Goal: Information Seeking & Learning: Find specific fact

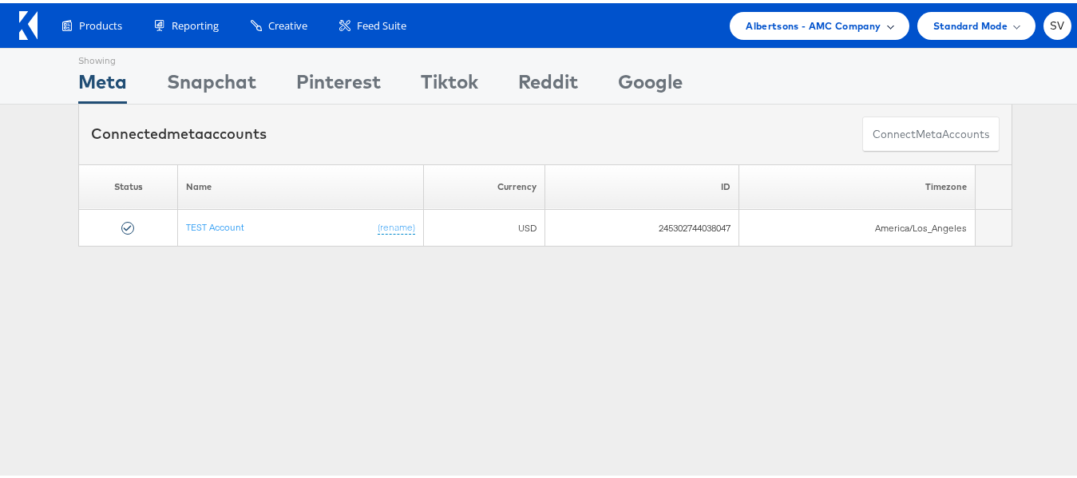
drag, startPoint x: 801, startPoint y: 38, endPoint x: 824, endPoint y: 17, distance: 31.1
click at [824, 17] on div "Products Product Catalogs Enhance Your Product Catalog, Map Them to Publishers,…" at bounding box center [545, 22] width 1090 height 45
click at [824, 17] on span "Albertsons - AMC Company" at bounding box center [813, 22] width 135 height 17
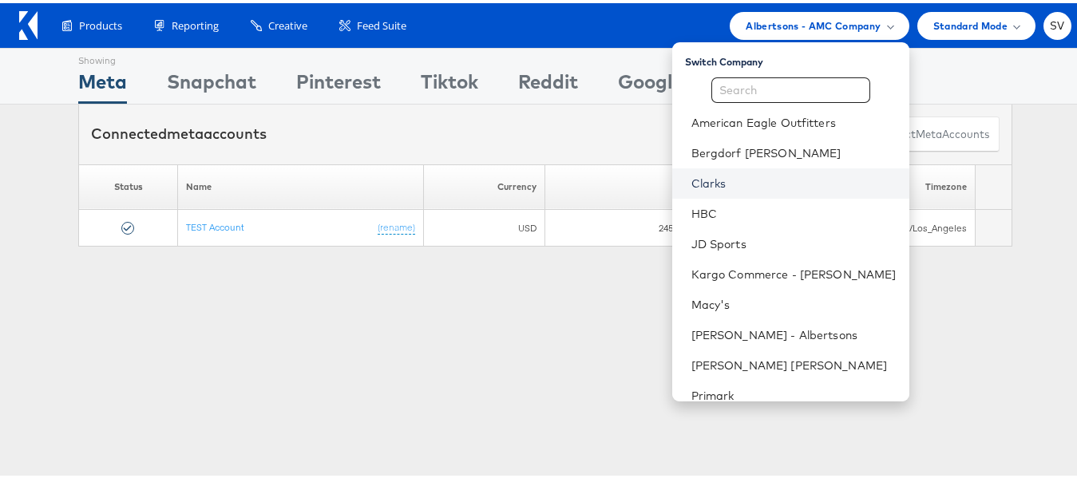
scroll to position [77, 0]
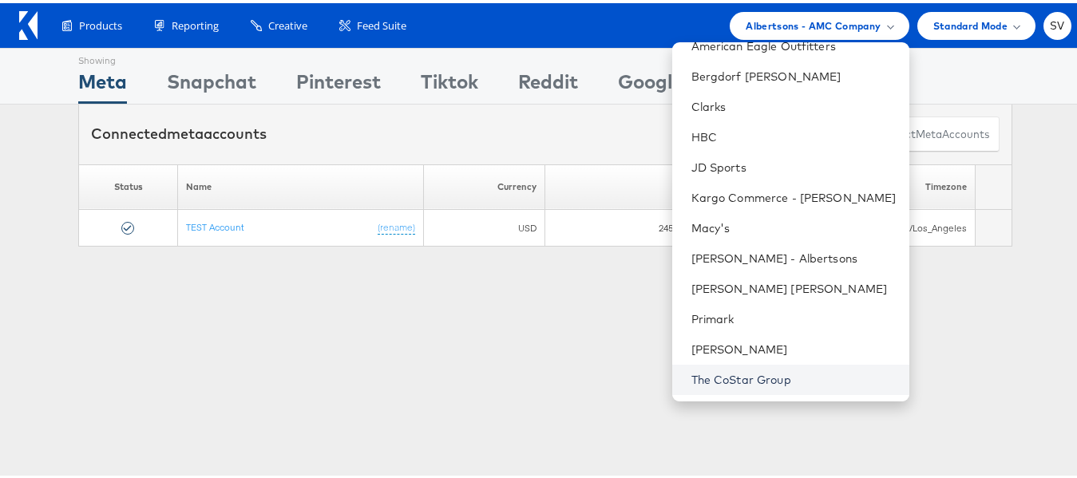
click at [720, 372] on link "The CoStar Group" at bounding box center [793, 377] width 205 height 16
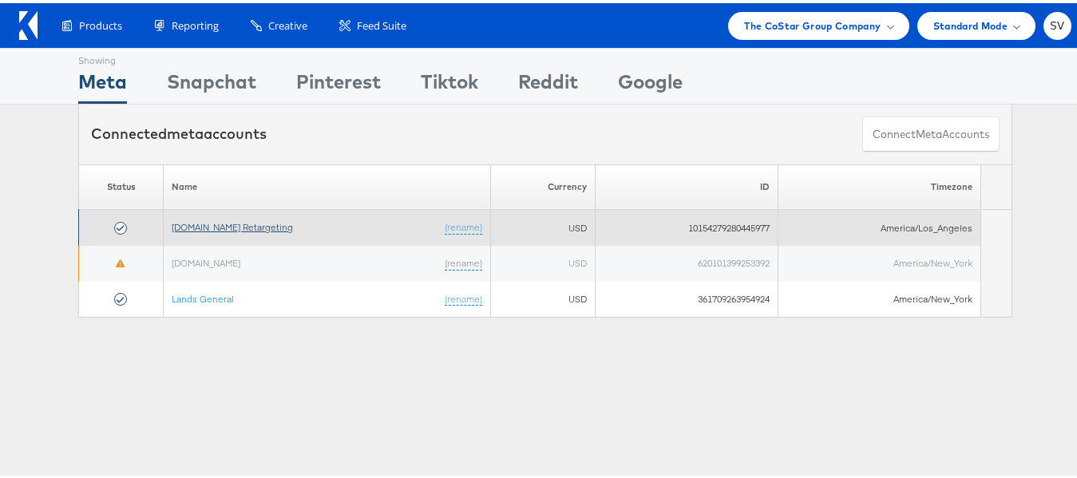
click at [216, 218] on link "[DOMAIN_NAME] Retargeting" at bounding box center [232, 224] width 121 height 12
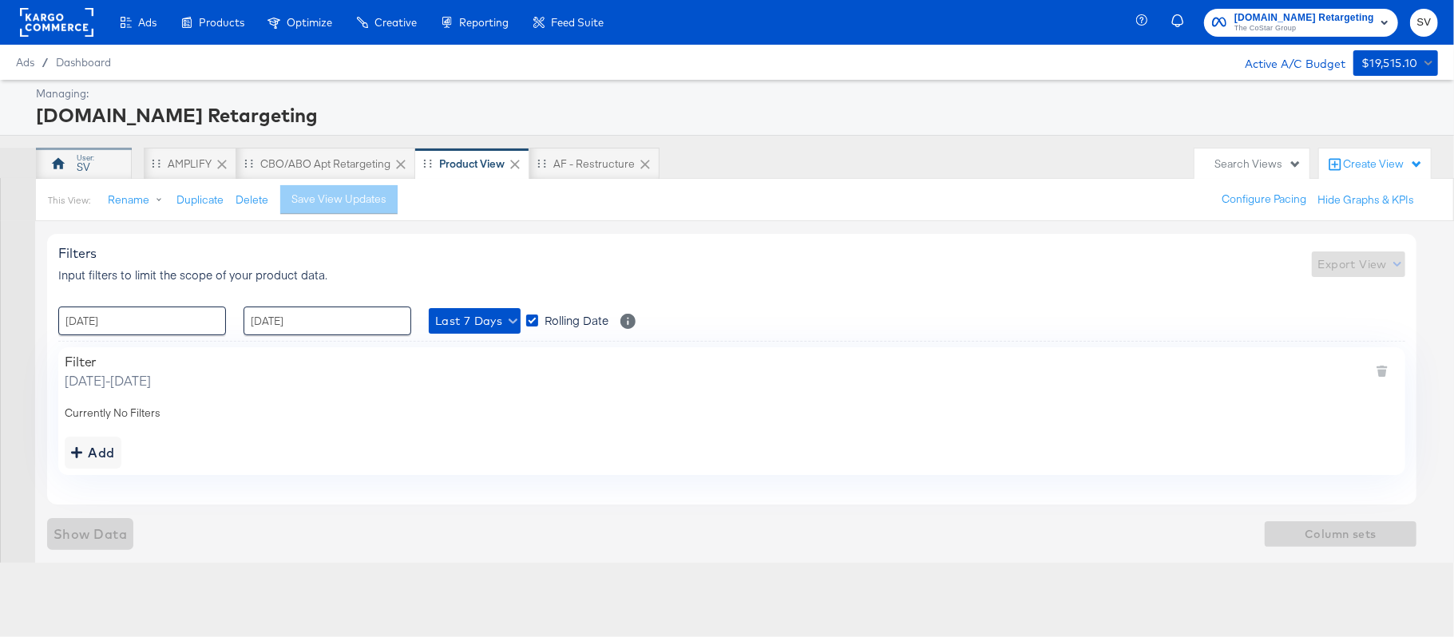
click at [81, 160] on div "SV" at bounding box center [84, 167] width 14 height 15
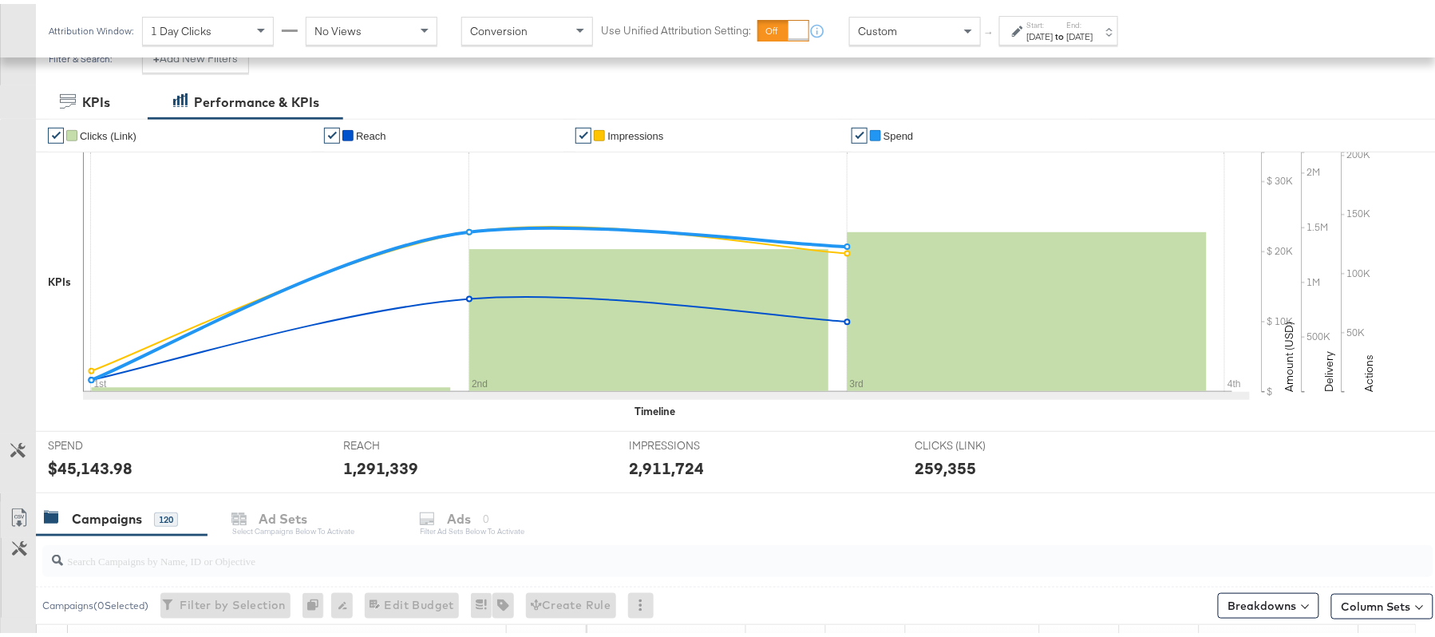
scroll to position [235, 0]
click at [243, 548] on input "search" at bounding box center [685, 549] width 1244 height 31
paste input "APTS_B2C_Display_National_Facebook_RTG_Leads_SocialDisplay_Retargeting_Diamond_…"
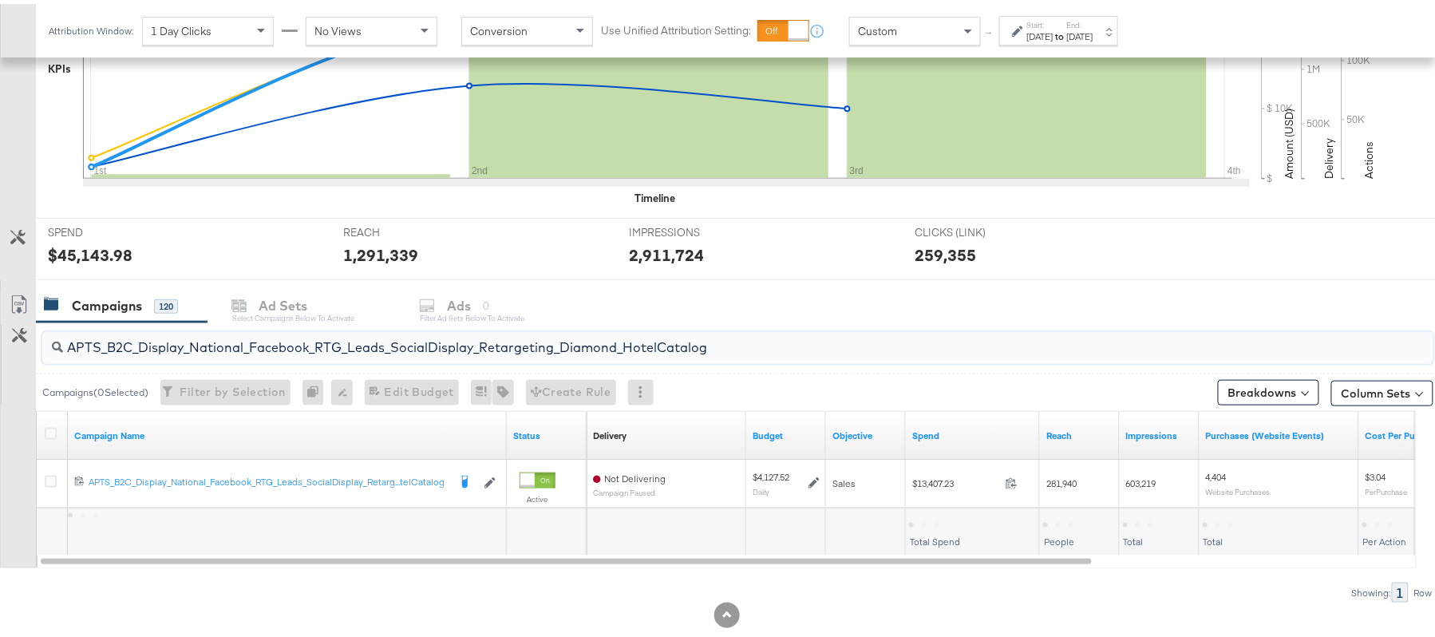
scroll to position [448, 0]
type input "APTS_B2C_Display_National_Facebook_RTG_Leads_SocialDisplay_Retargeting_Diamond_…"
click at [931, 518] on div "$13,407.23" at bounding box center [937, 519] width 57 height 15
copy div "13,407.23"
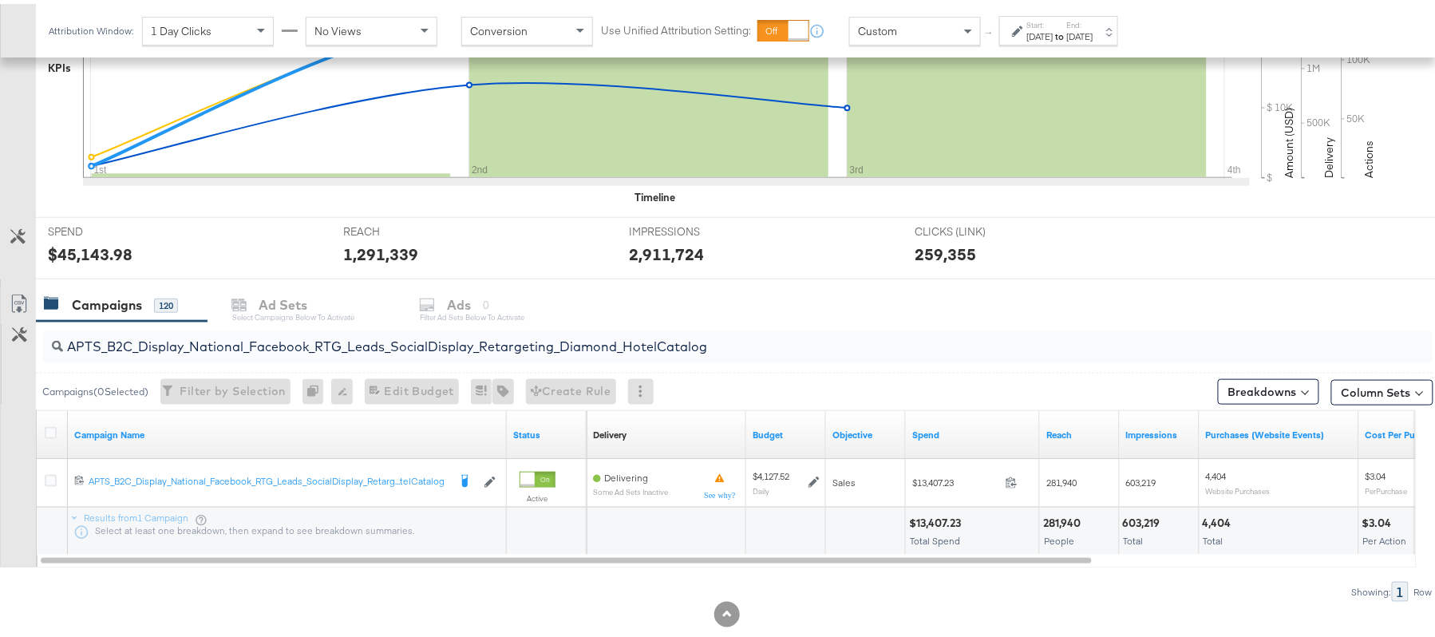
click at [1049, 36] on div "[DATE]" at bounding box center [1040, 32] width 26 height 13
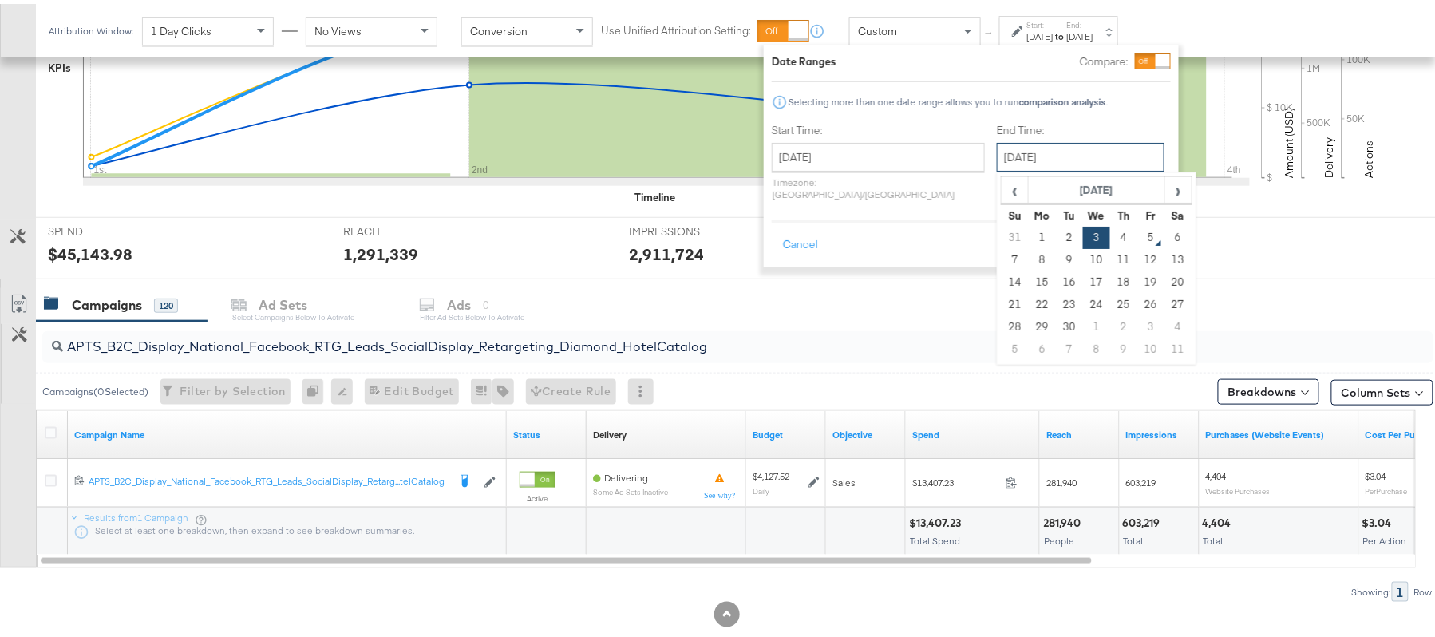
click at [997, 148] on input "September 3rd 2025" at bounding box center [1081, 153] width 168 height 29
click at [1110, 234] on td "4" at bounding box center [1123, 234] width 27 height 22
type input "September 4th 2025"
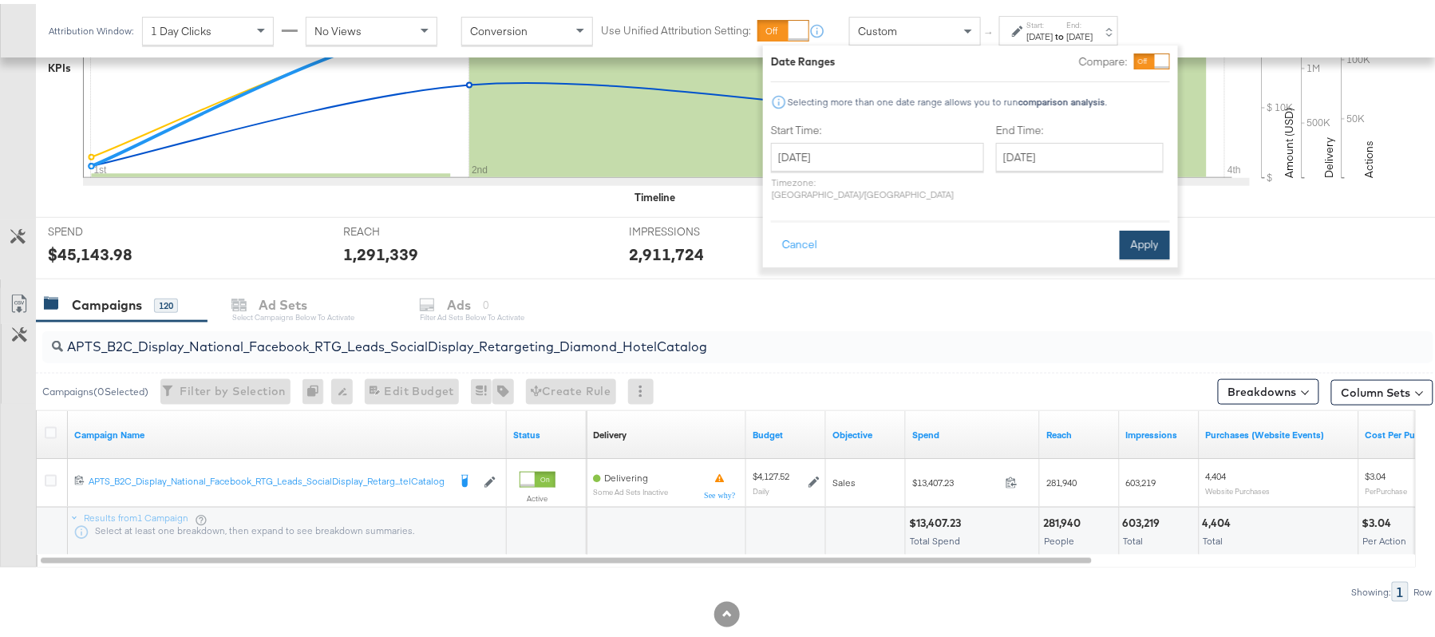
click at [1143, 231] on button "Apply" at bounding box center [1145, 241] width 50 height 29
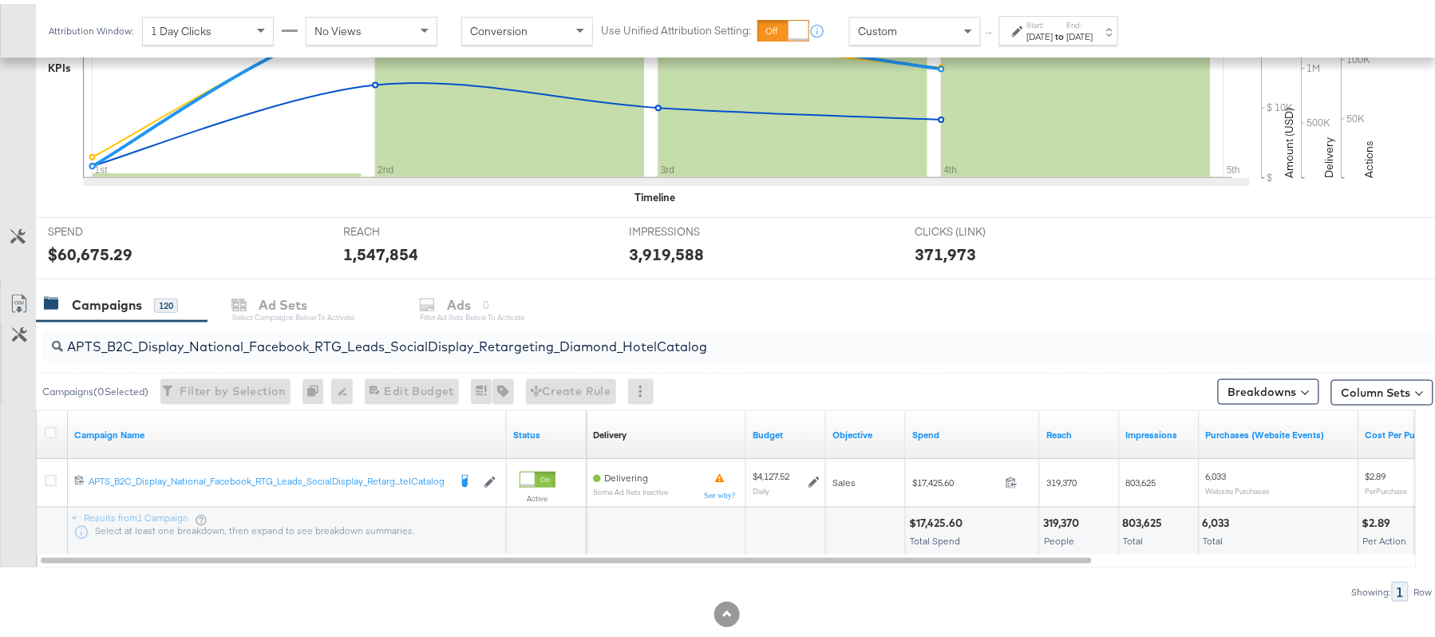
click at [940, 513] on div "$17,425.60 Total Spend" at bounding box center [972, 528] width 133 height 48
copy div "17,425.60"
click at [265, 343] on input "APTS_B2C_Display_National_Facebook_RTG_Leads_SocialDisplay_Retargeting_Diamond_…" at bounding box center [685, 336] width 1244 height 31
paste input "alwayson_Retargeting_DARE24_DiamondPlatinum"
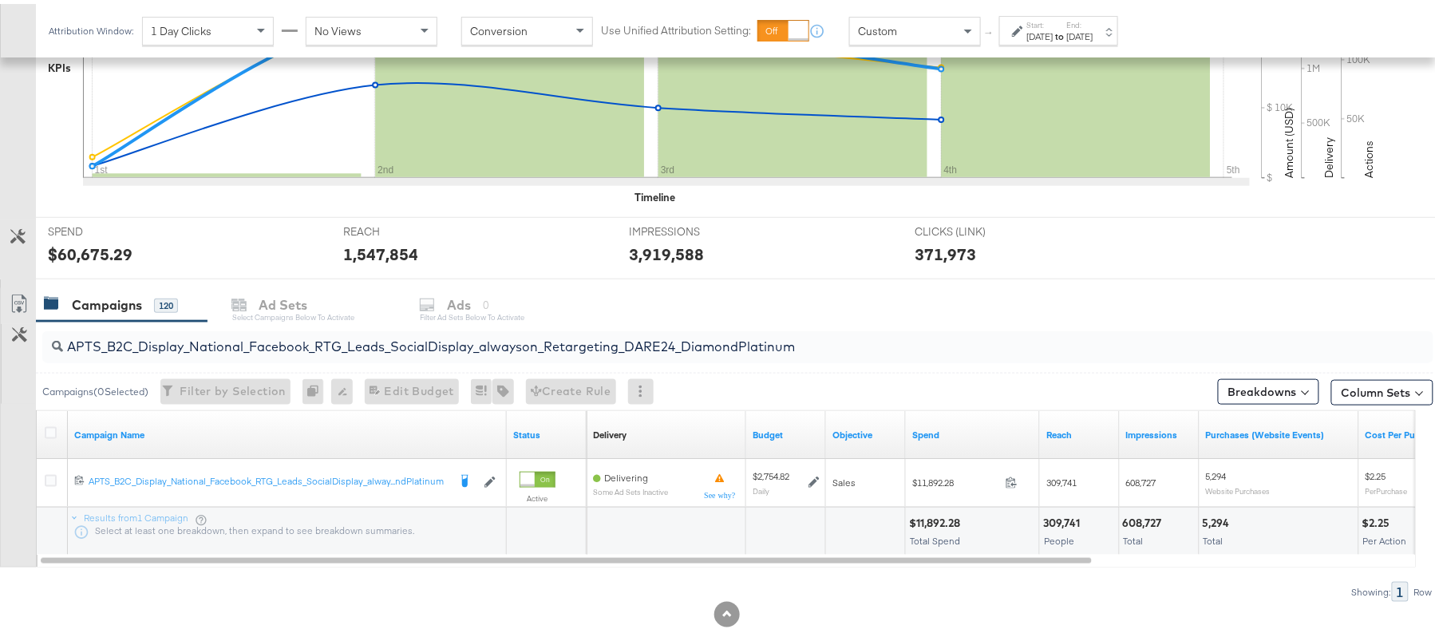
click at [936, 520] on div "$11,892.28" at bounding box center [937, 519] width 56 height 15
copy div "11,892.28"
click at [291, 351] on input "APTS_B2C_Display_National_Facebook_RTG_Leads_SocialDisplay_alwayson_Retargeting…" at bounding box center [685, 336] width 1244 height 31
paste input "FR_B2C_Display_National_Facebook_RTG_Leads_SocialDisplay_alwayson_Retargeting_FR"
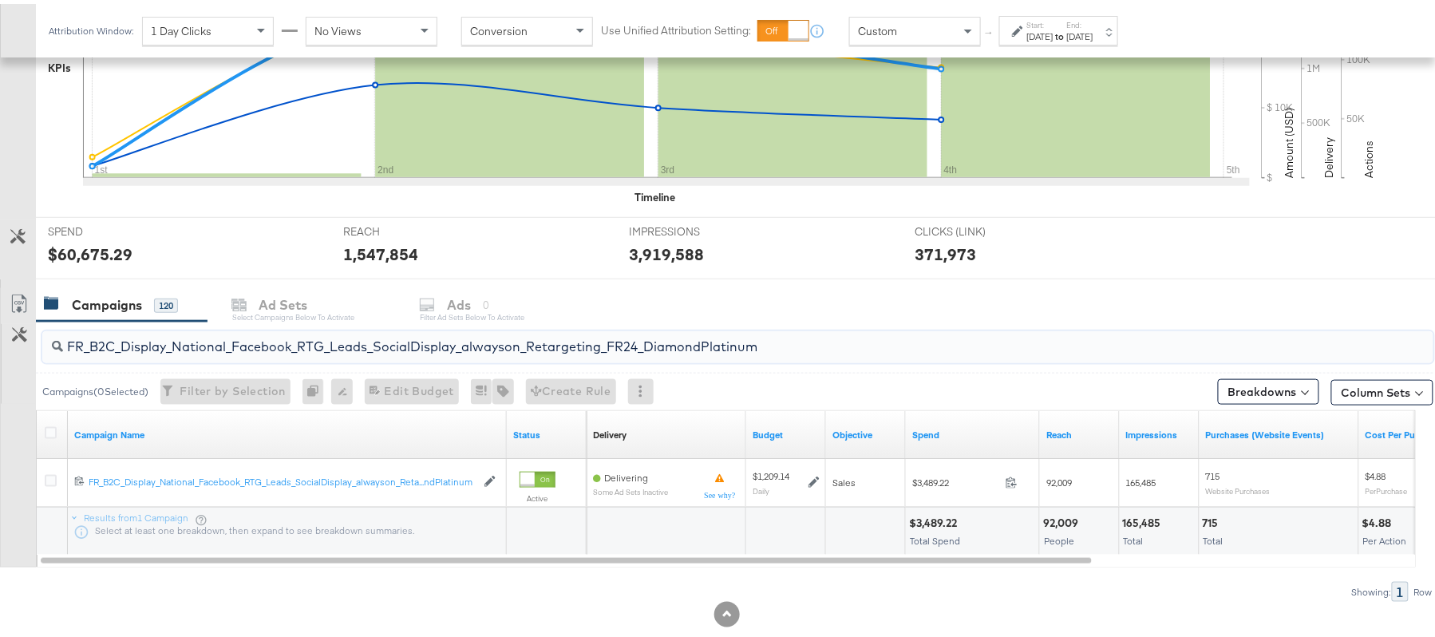
click at [942, 519] on div "$3,489.22" at bounding box center [935, 519] width 53 height 15
copy div "3,489.22"
click at [286, 336] on input "FR_B2C_Display_National_Facebook_RTG_Leads_SocialDisplay_alwayson_Retargeting_F…" at bounding box center [685, 336] width 1244 height 31
paste input "AF_B2C_Display_National_Facebook_RTG_Leads_SocialDisplay_alwayson_Retargeting_AF"
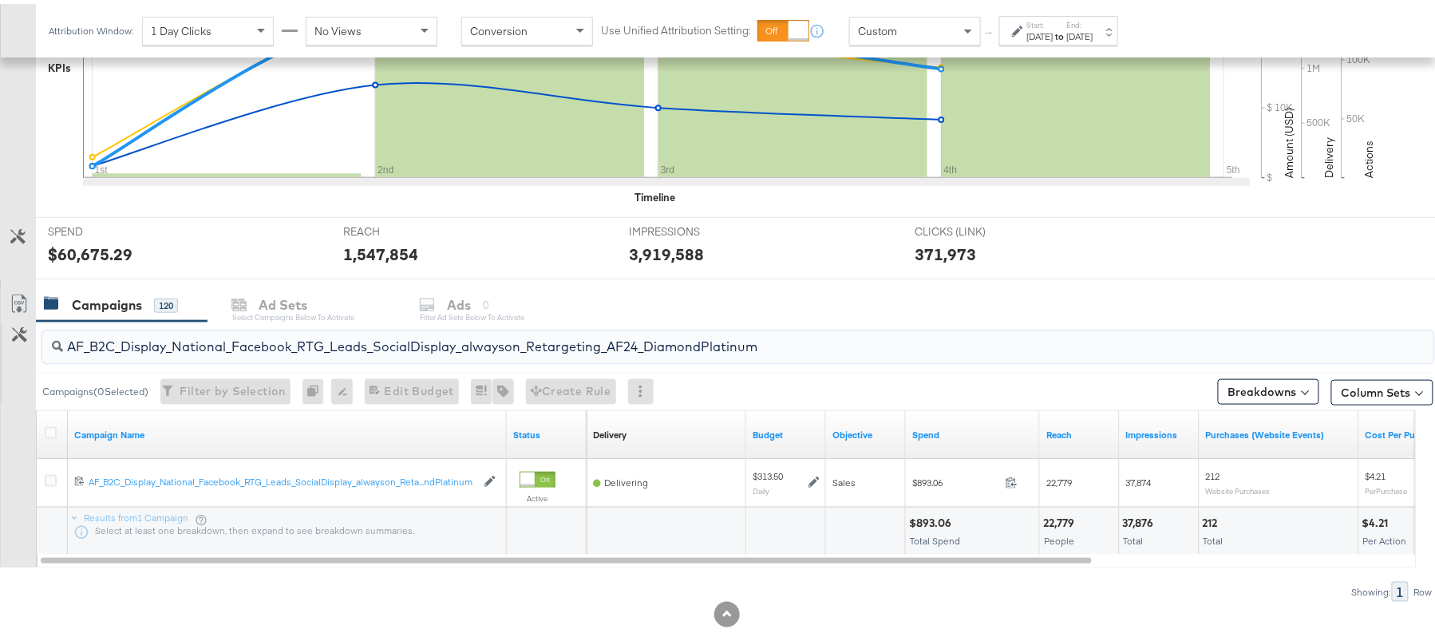
click at [944, 520] on div "$893.06" at bounding box center [932, 519] width 47 height 15
copy div "893.06"
click at [281, 343] on input "AF_B2C_Display_National_Facebook_RTG_Leads_SocialDisplay_alwayson_Retargeting_A…" at bounding box center [685, 336] width 1244 height 31
paste input "HL_B2C_Display_National_Facebook_RTG_Leads_SocialDisplay_alwayson_Retargeting_A…"
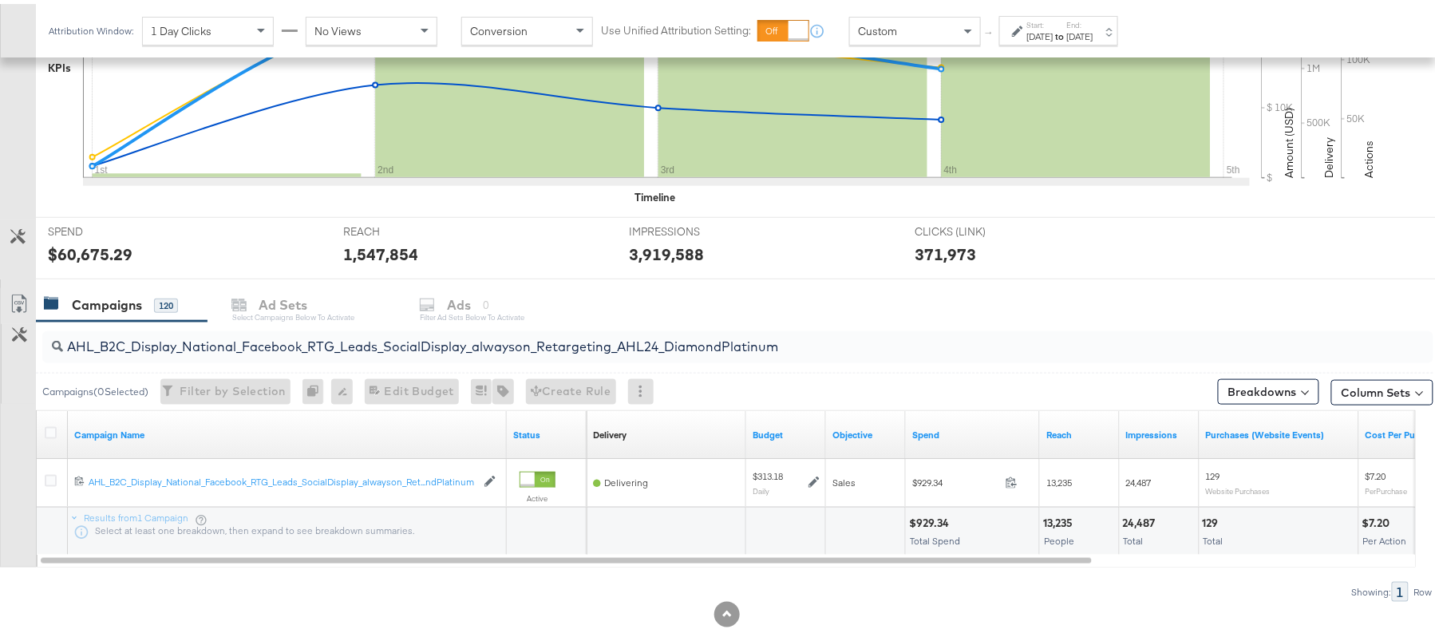
click at [928, 516] on div "$929.34" at bounding box center [931, 519] width 45 height 15
copy div "929.34"
click at [284, 342] on input "AHL_B2C_Display_National_Facebook_RTG_Leads_SocialDisplay_alwayson_Retargeting_…" at bounding box center [685, 336] width 1244 height 31
paste input "PTS_B2C_Display_National_Facebook_PRO_Traffic_SocialDisplay_alwayson_ASC_DARE24…"
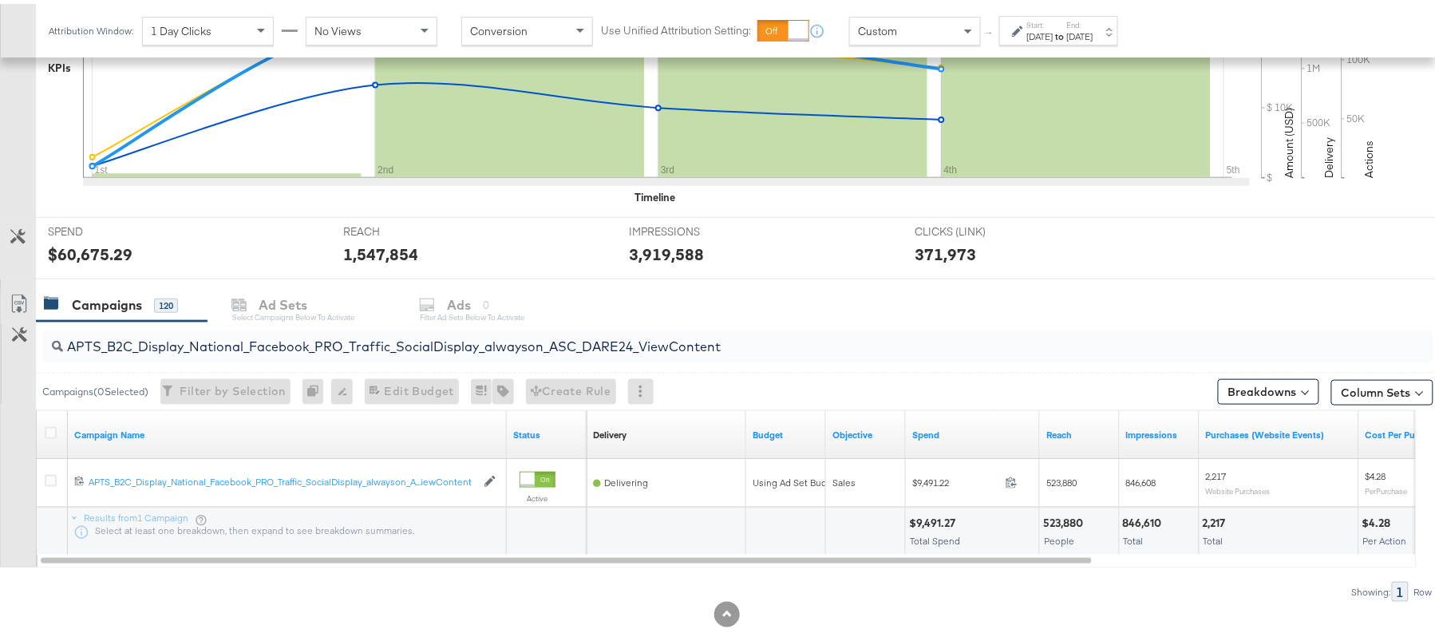
click at [937, 516] on div "$9,491.27" at bounding box center [934, 519] width 51 height 15
copy div "9,491.27"
click at [291, 333] on input "APTS_B2C_Display_National_Facebook_PRO_Traffic_SocialDisplay_alwayson_ASC_DARE2…" at bounding box center [685, 336] width 1244 height 31
paste input "Leads_SocialDisplay_alwayson_ASC_DARE24_Purchase"
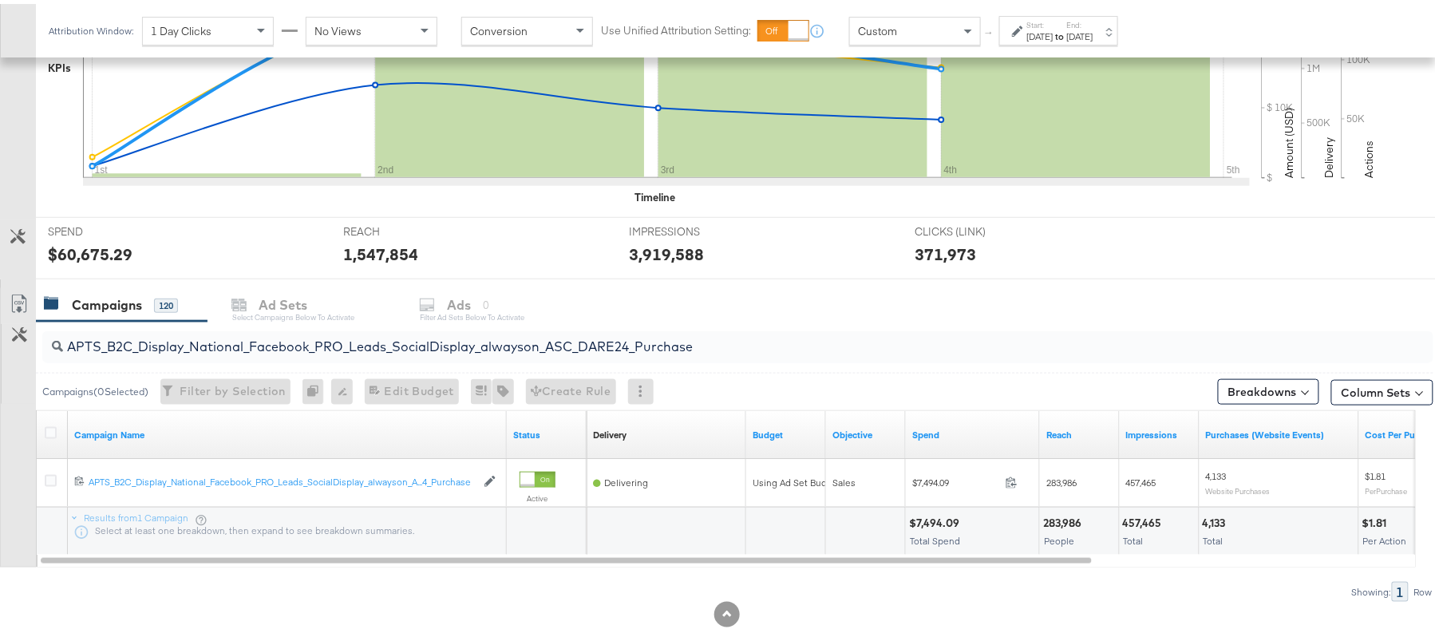
click at [936, 521] on div "$7,494.09" at bounding box center [936, 519] width 55 height 15
copy div "7,494.09"
click at [316, 342] on input "APTS_B2C_Display_National_Facebook_PRO_Leads_SocialDisplay_alwayson_ASC_DARE24_…" at bounding box center [685, 336] width 1244 height 31
paste input "F_B2C_Display_National_Facebook_PRO_Traffic_SocialDisplay_alwayson_ASC_AF24_Vie…"
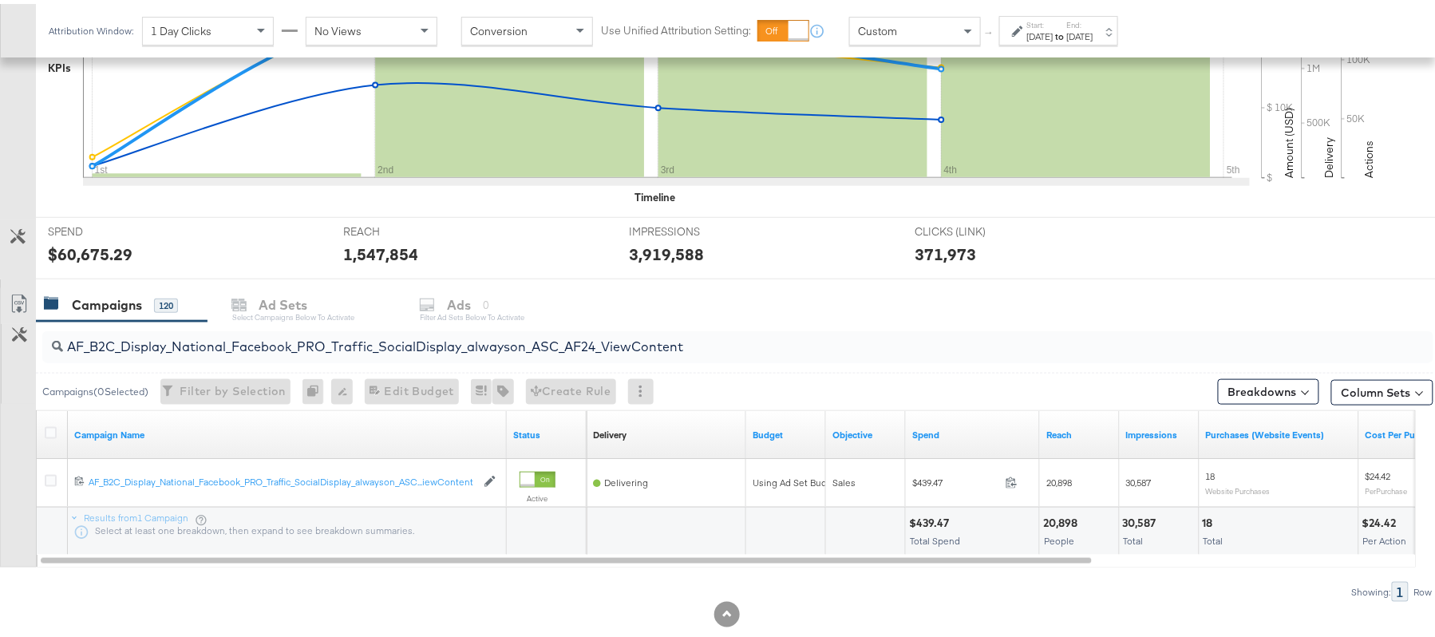
click at [929, 518] on div "$439.47" at bounding box center [931, 519] width 45 height 15
copy div "439.47"
click at [288, 350] on input "AF_B2C_Display_National_Facebook_PRO_Traffic_SocialDisplay_alwayson_ASC_AF24_Vi…" at bounding box center [685, 336] width 1244 height 31
paste input "FR_B2C_Display_National_Facebook_PRO_Traffic_SocialDisplay_alwayson_ASC_FR"
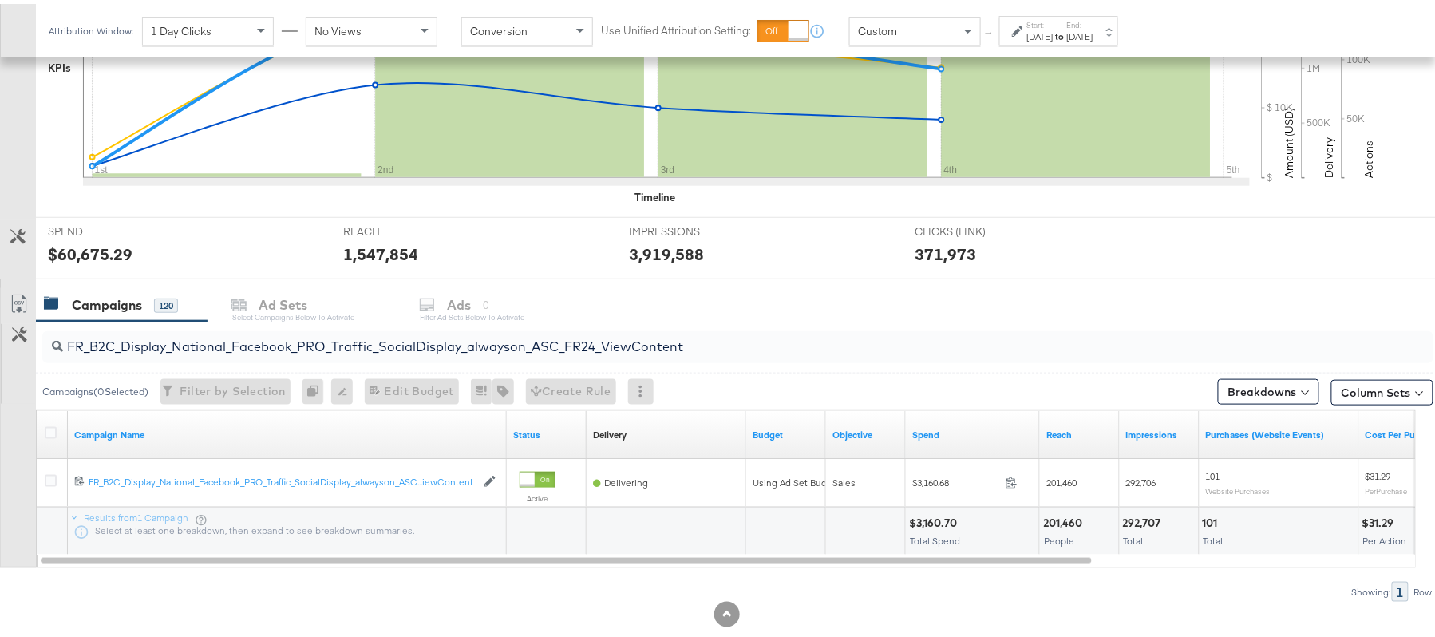
click at [937, 522] on div "$3,160.70" at bounding box center [935, 519] width 53 height 15
copy div "3,160.70"
click at [372, 338] on input "FR_B2C_Display_National_Facebook_PRO_Traffic_SocialDisplay_alwayson_ASC_FR24_Vi…" at bounding box center [685, 336] width 1244 height 31
paste input "AHL_B2C_Display_National_Facebook_PRO_Traffic_SocialDisplay_alwayson_ASC_AHL"
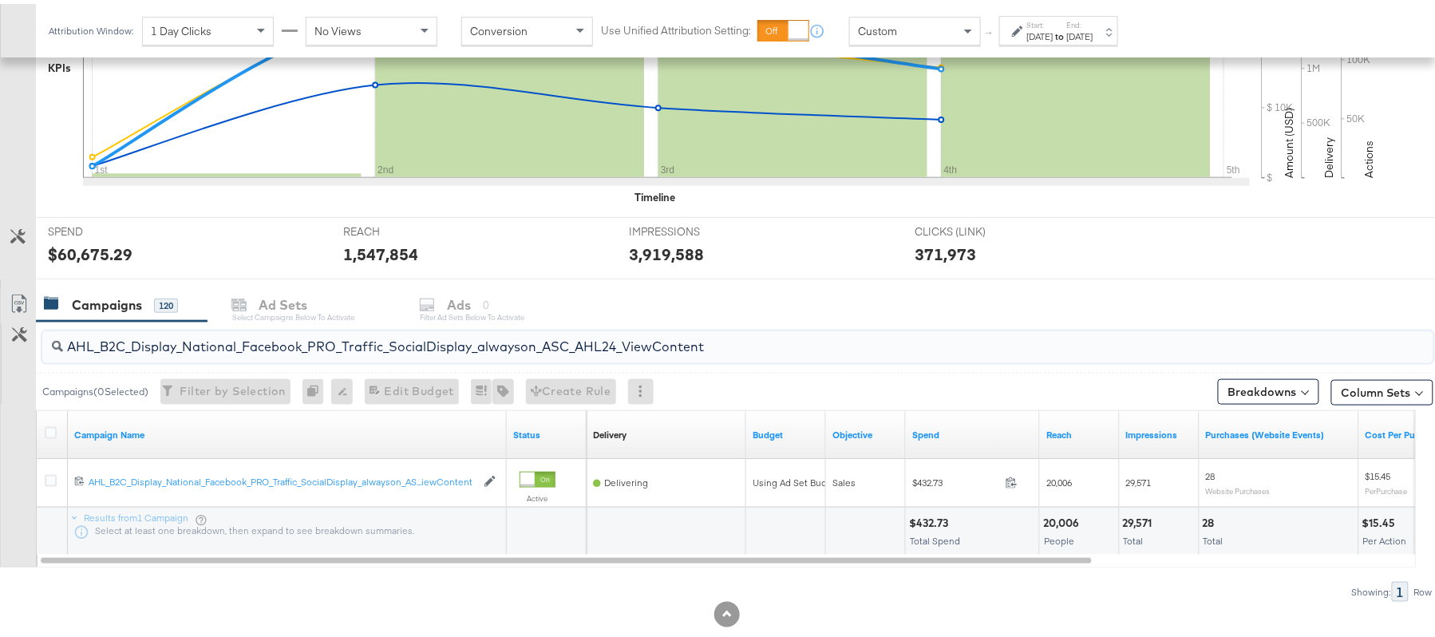
type input "AHL_B2C_Display_National_Facebook_PRO_Traffic_SocialDisplay_alwayson_ASC_AHL24_…"
click at [932, 522] on div "$432.73" at bounding box center [931, 519] width 44 height 15
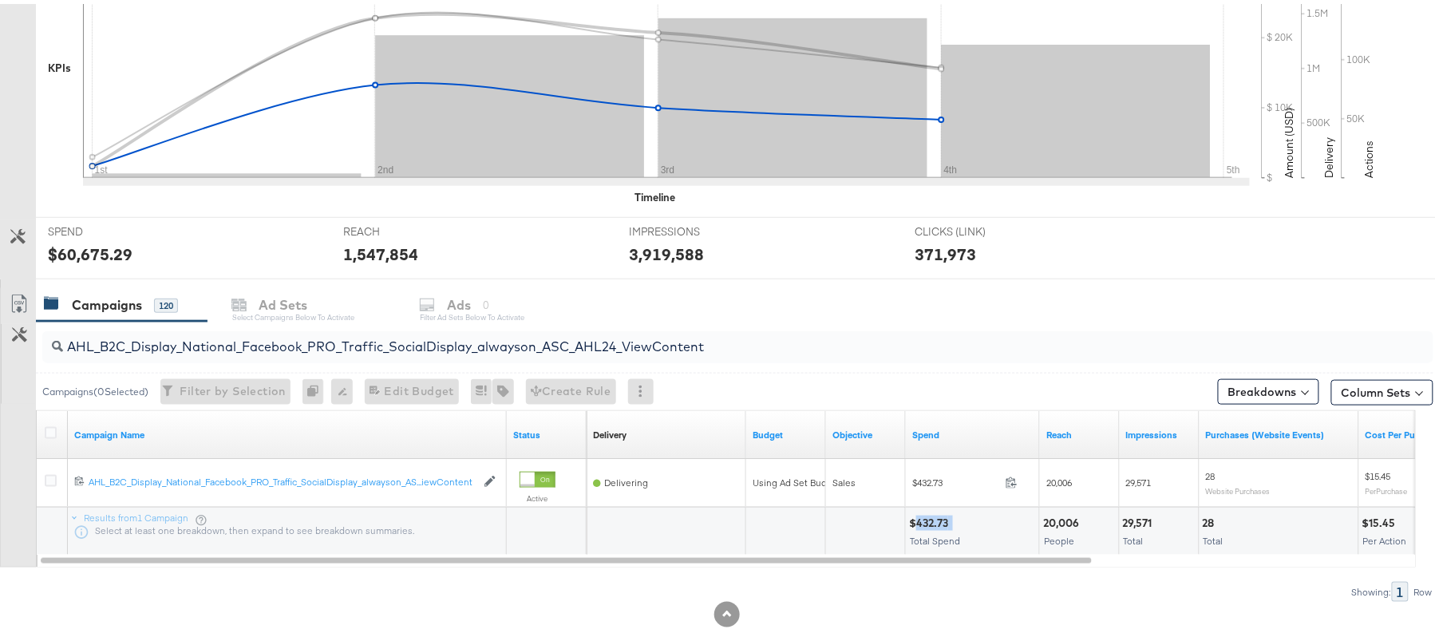
scroll to position [0, 0]
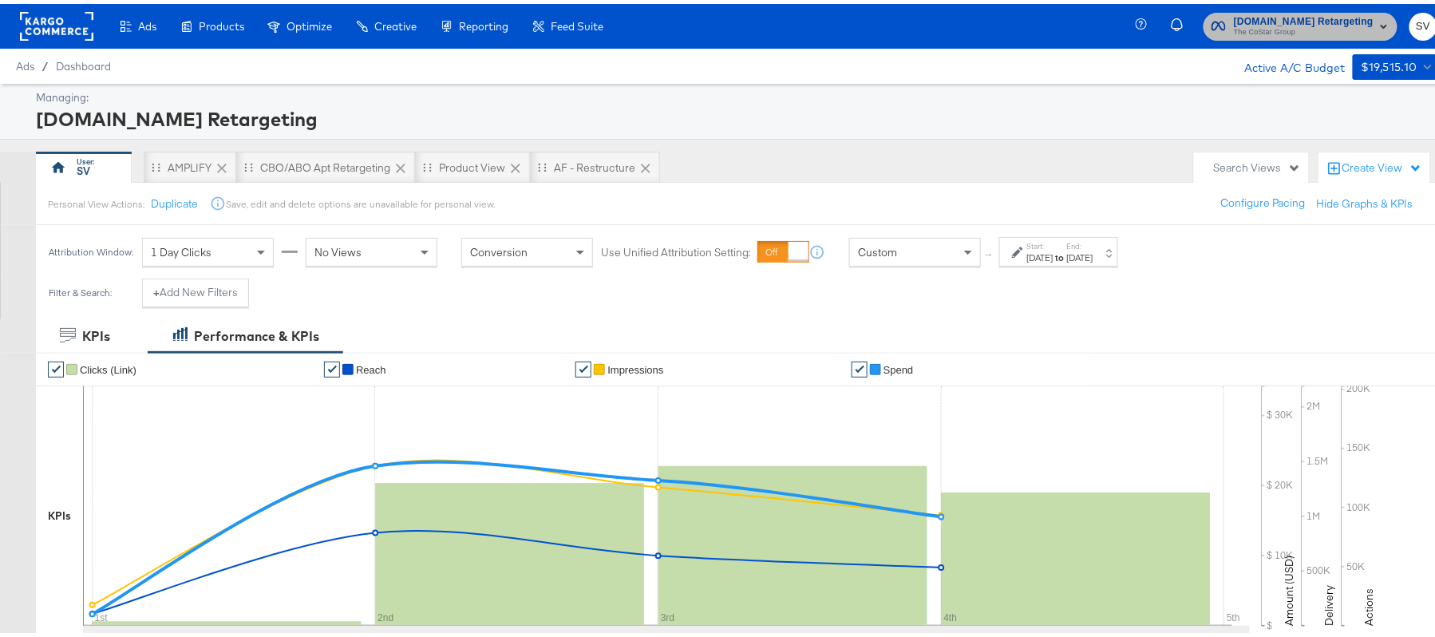
click at [1320, 22] on span "The CoStar Group" at bounding box center [1304, 28] width 140 height 13
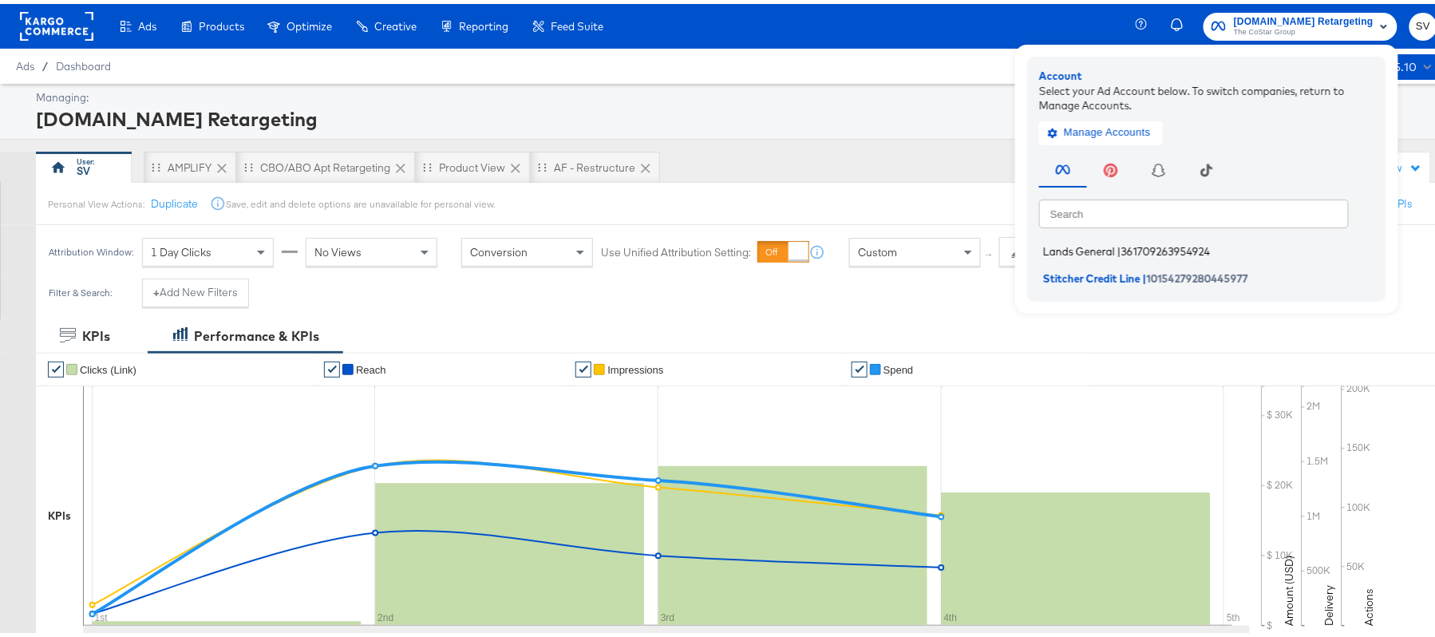
click at [1082, 241] on span "Lands General" at bounding box center [1079, 247] width 72 height 13
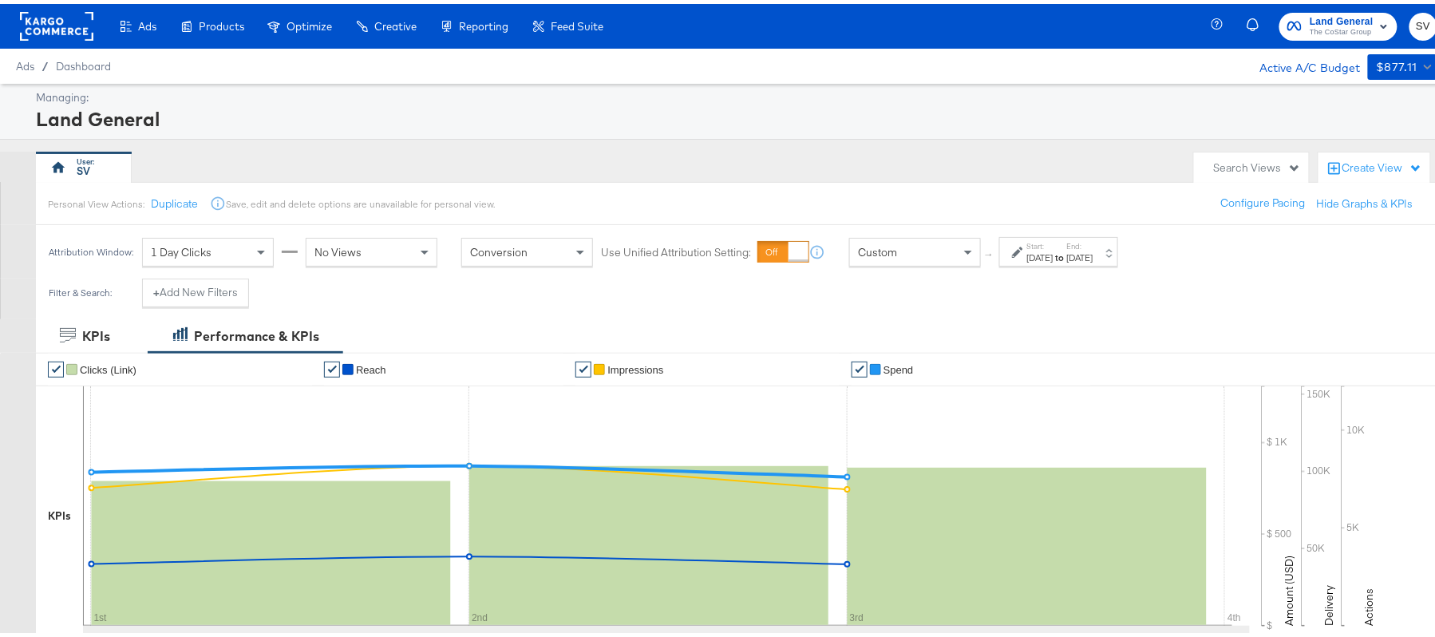
click at [1047, 251] on div "[DATE]" at bounding box center [1040, 253] width 26 height 13
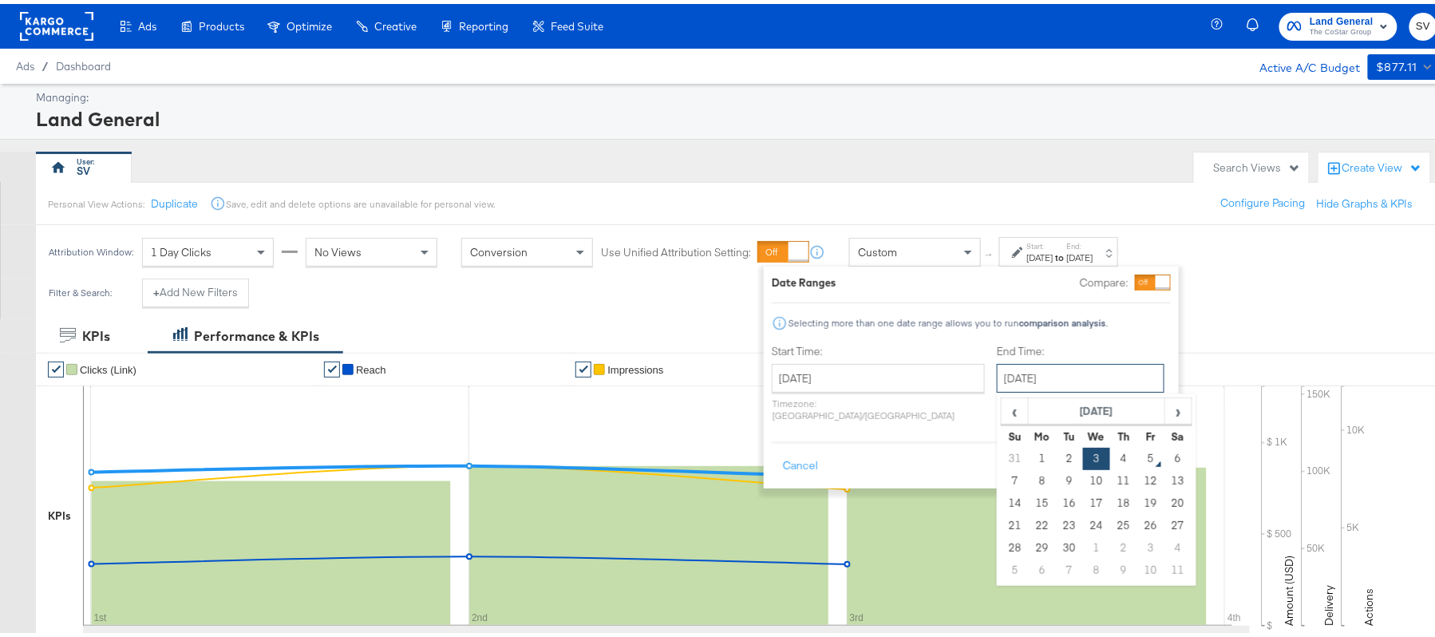
click at [1031, 368] on input "September 3rd 2025" at bounding box center [1081, 374] width 168 height 29
click at [1110, 453] on td "4" at bounding box center [1123, 455] width 27 height 22
type input "September 4th 2025"
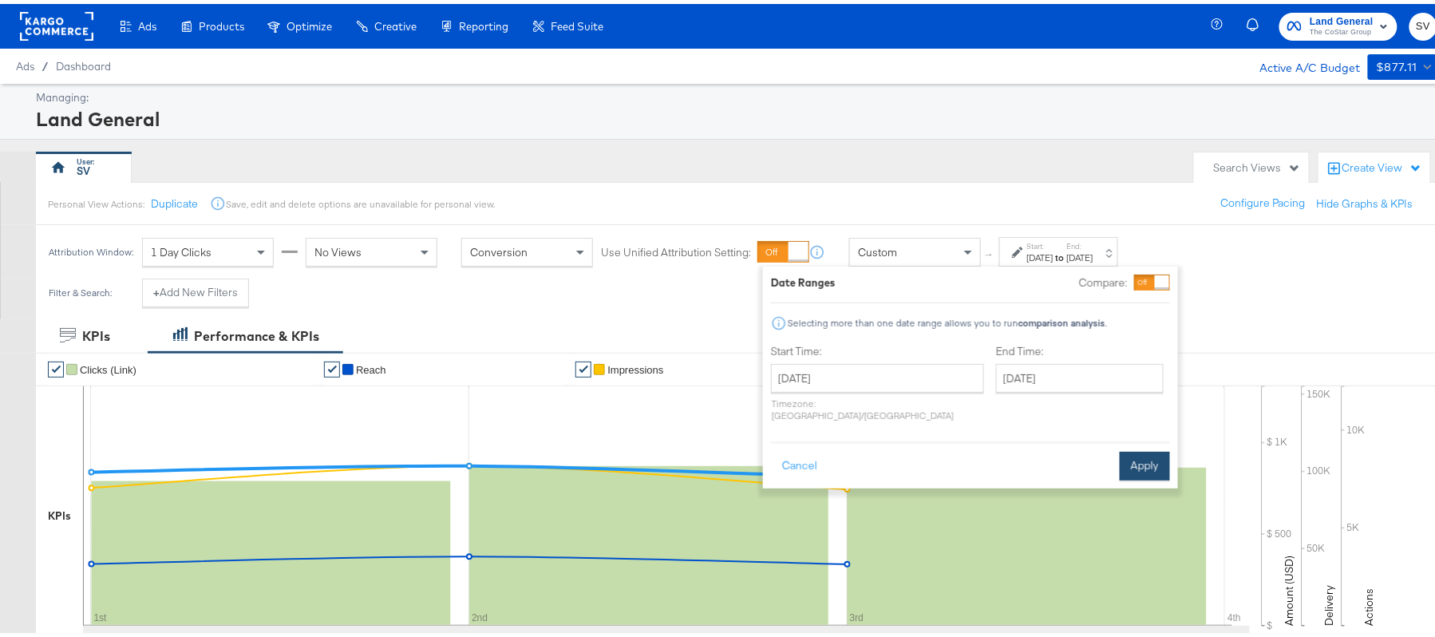
click at [1134, 449] on button "Apply" at bounding box center [1145, 462] width 50 height 29
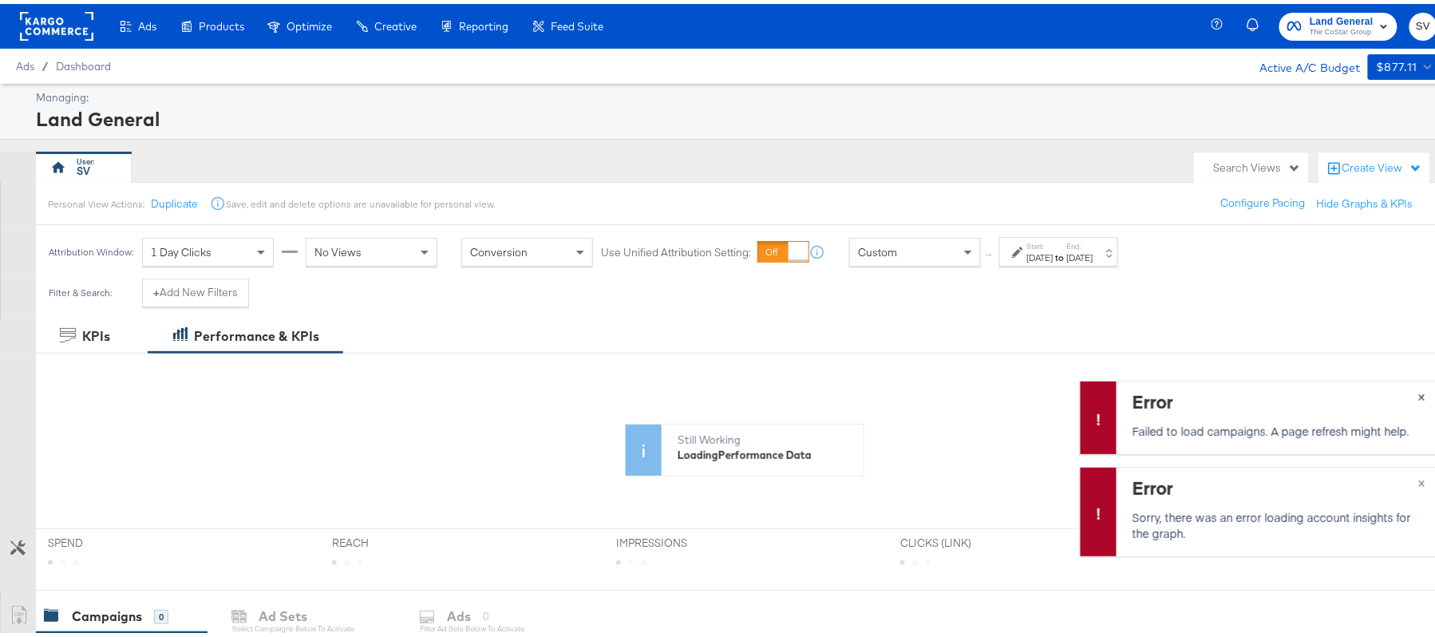
click at [1419, 394] on span "×" at bounding box center [1422, 391] width 7 height 18
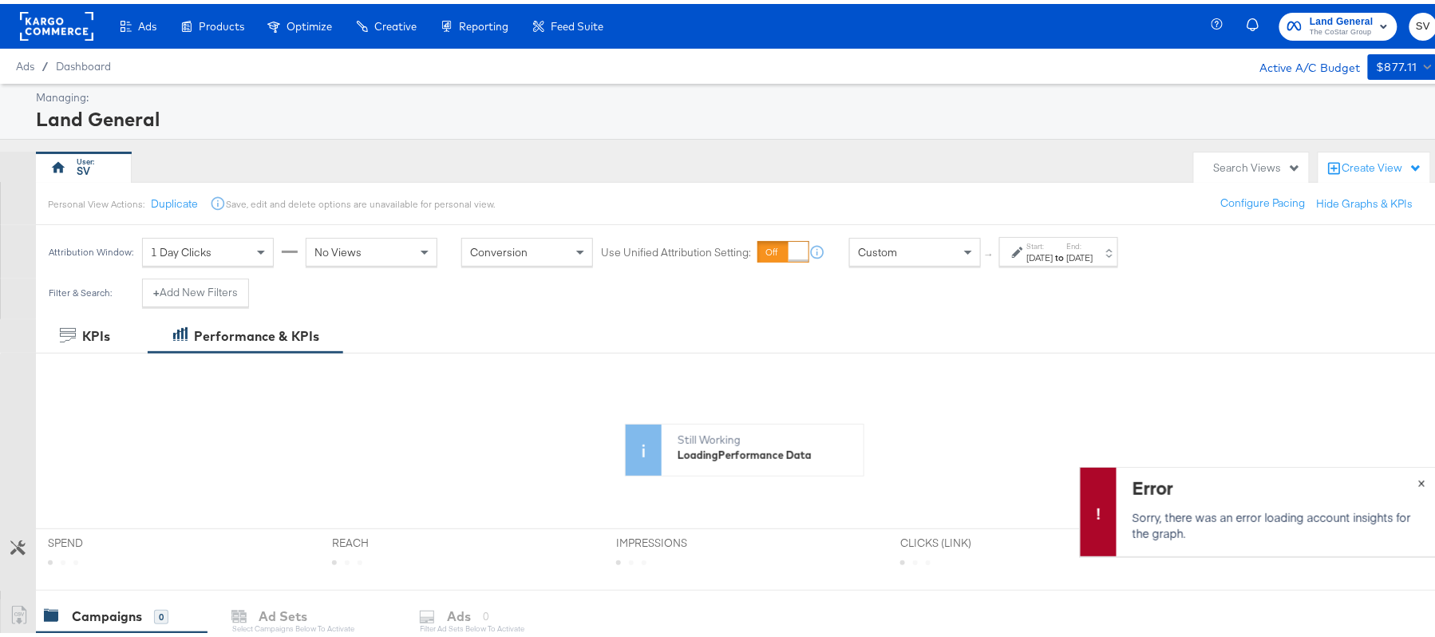
click at [1419, 477] on span "×" at bounding box center [1422, 478] width 7 height 18
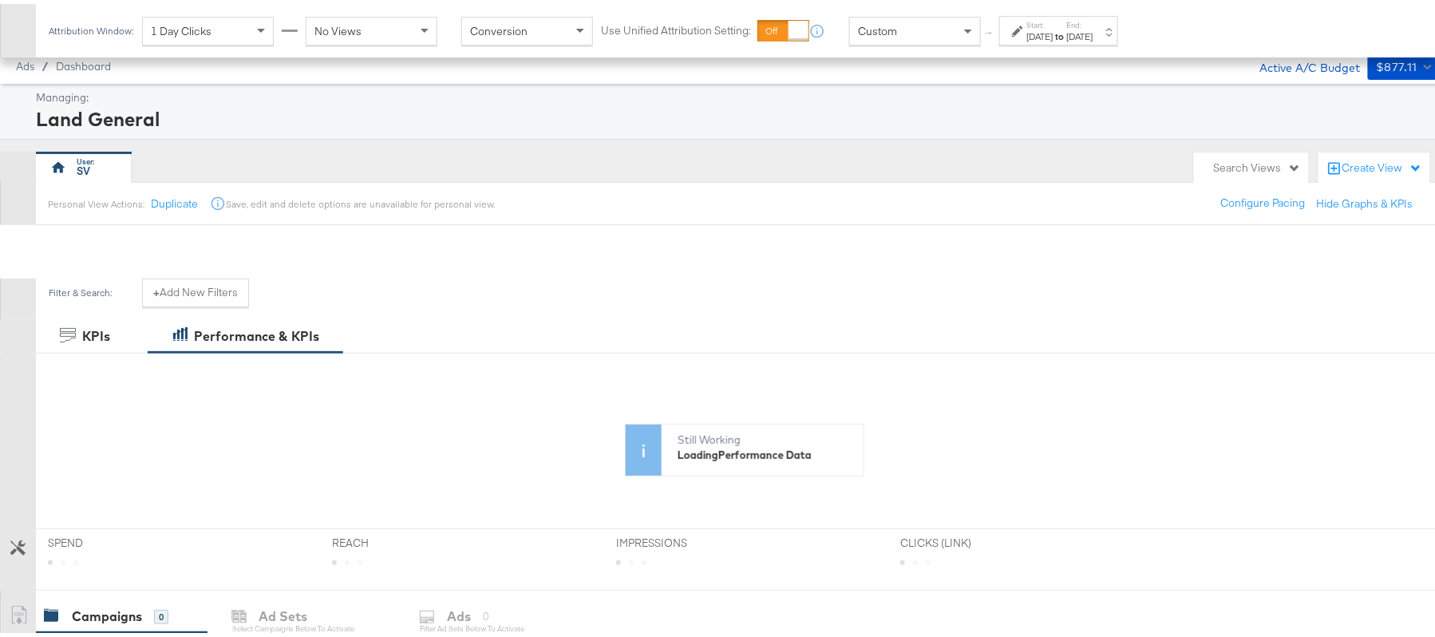
scroll to position [391, 0]
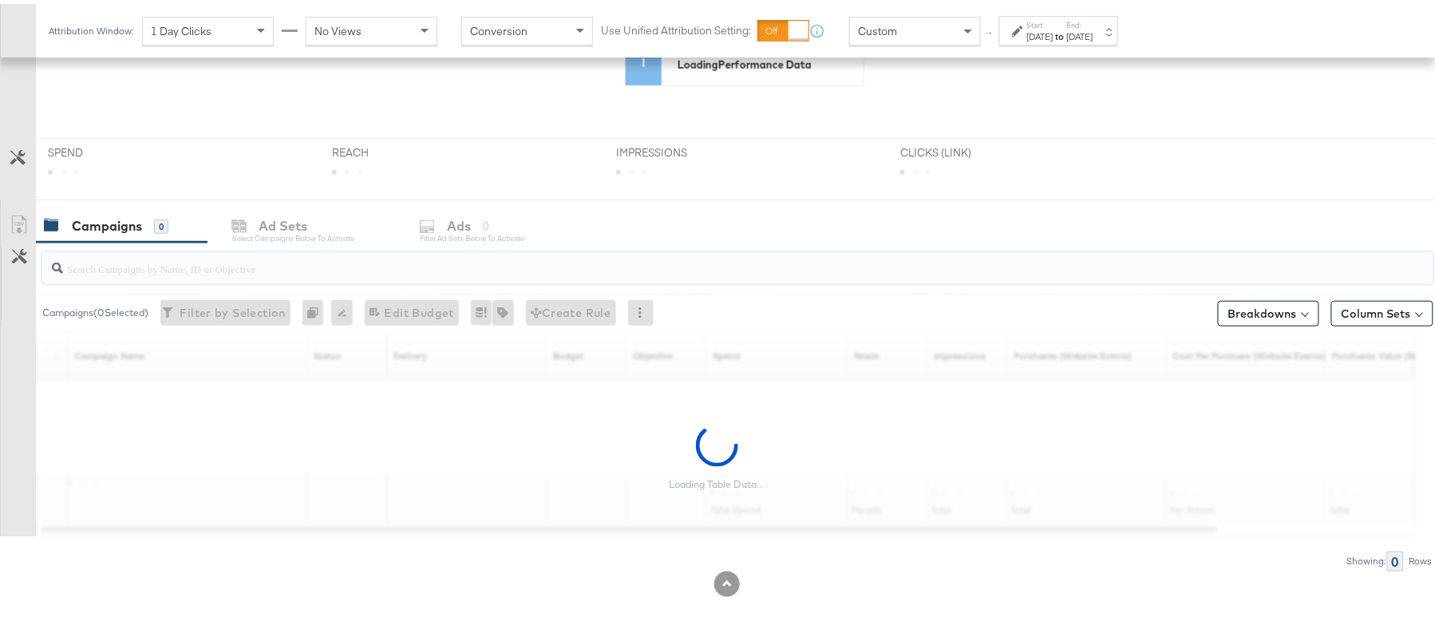
click at [315, 270] on input "search" at bounding box center [685, 258] width 1244 height 31
paste input "B2C_LAND_KC_RT_Sig_24"
type input "B2C_LAND_KC_RT_Sig_24"
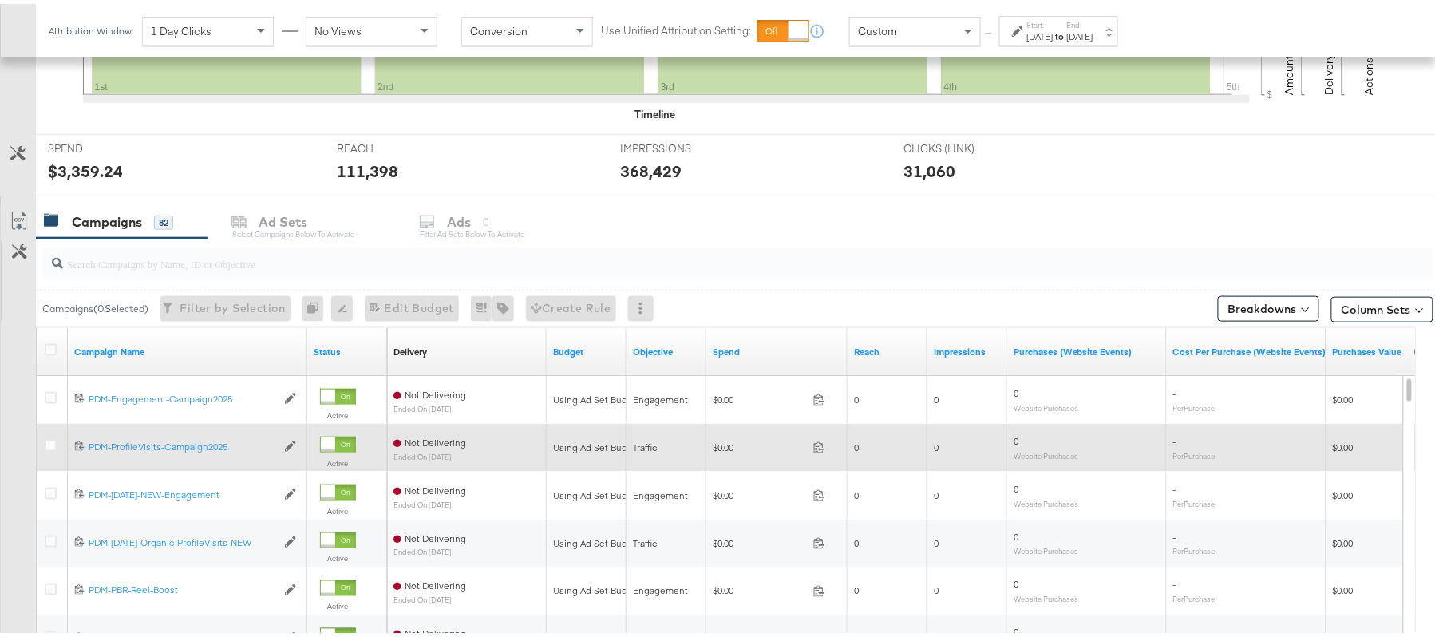
scroll to position [528, 0]
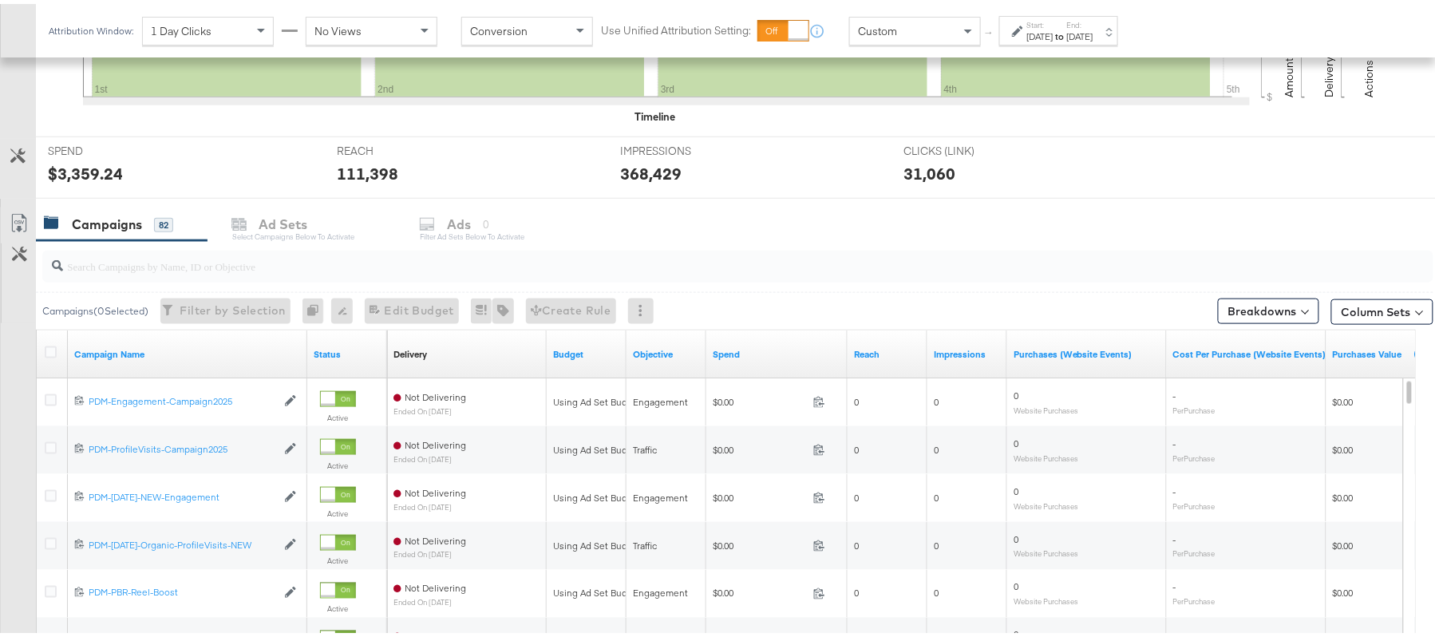
click at [318, 263] on input "search" at bounding box center [685, 255] width 1244 height 31
paste input "B2C_LAND_KC_RT_Sig_24"
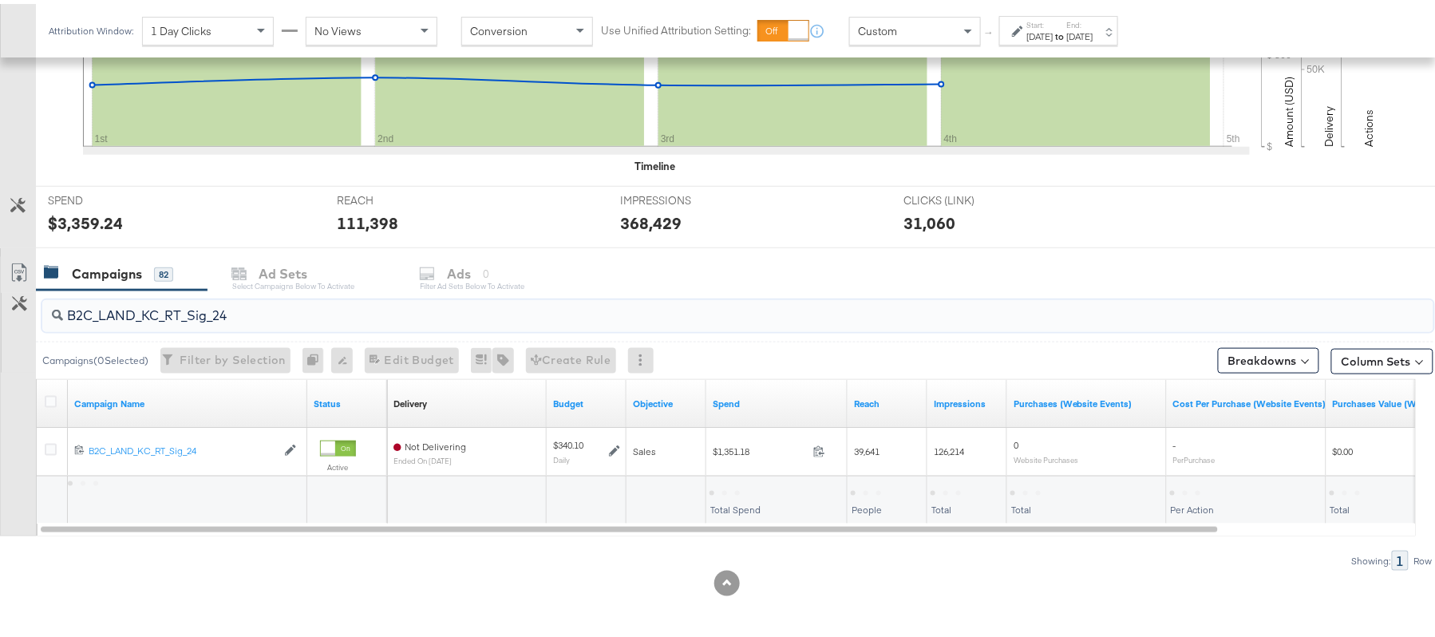
scroll to position [481, 0]
click at [722, 476] on div "$1,351.18 Total Spend" at bounding box center [776, 497] width 141 height 48
copy div "1,351.18"
click at [284, 298] on input "B2C_LAND_KC_RT_Sig_24" at bounding box center [685, 305] width 1244 height 31
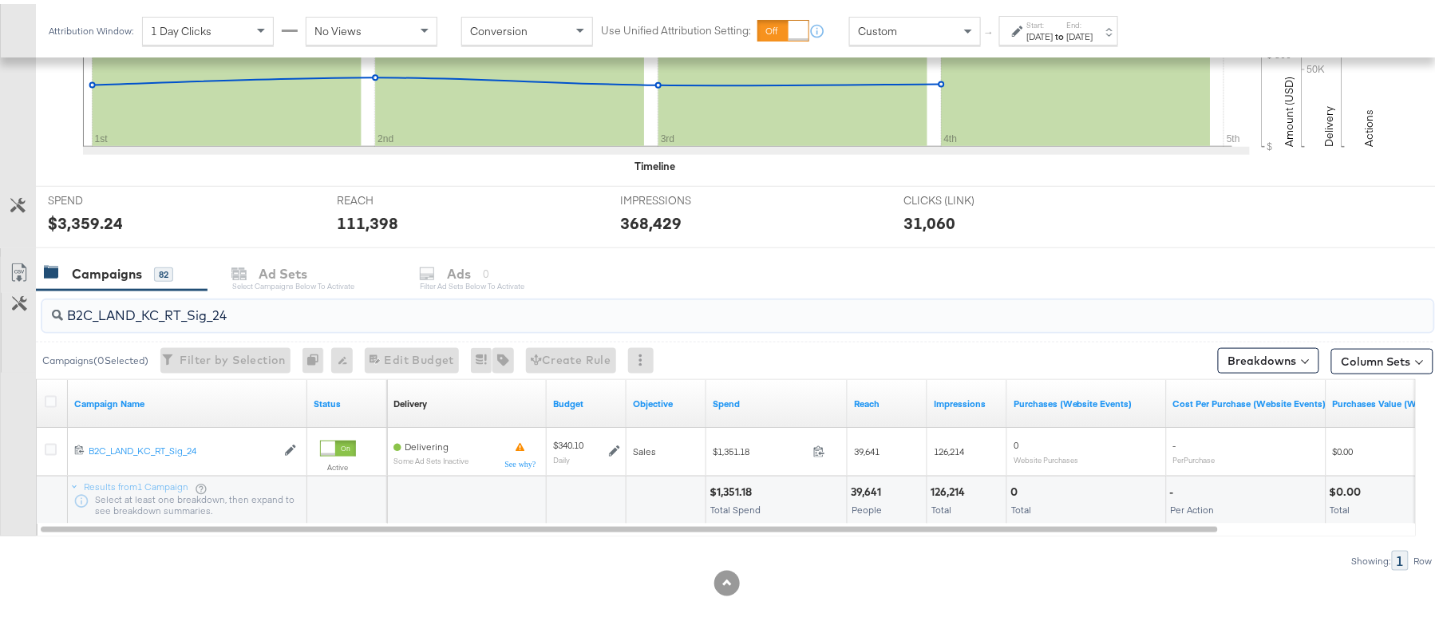
paste input "B_Ecommerce_KC_Retargeting_LW&LOA_Traffic"
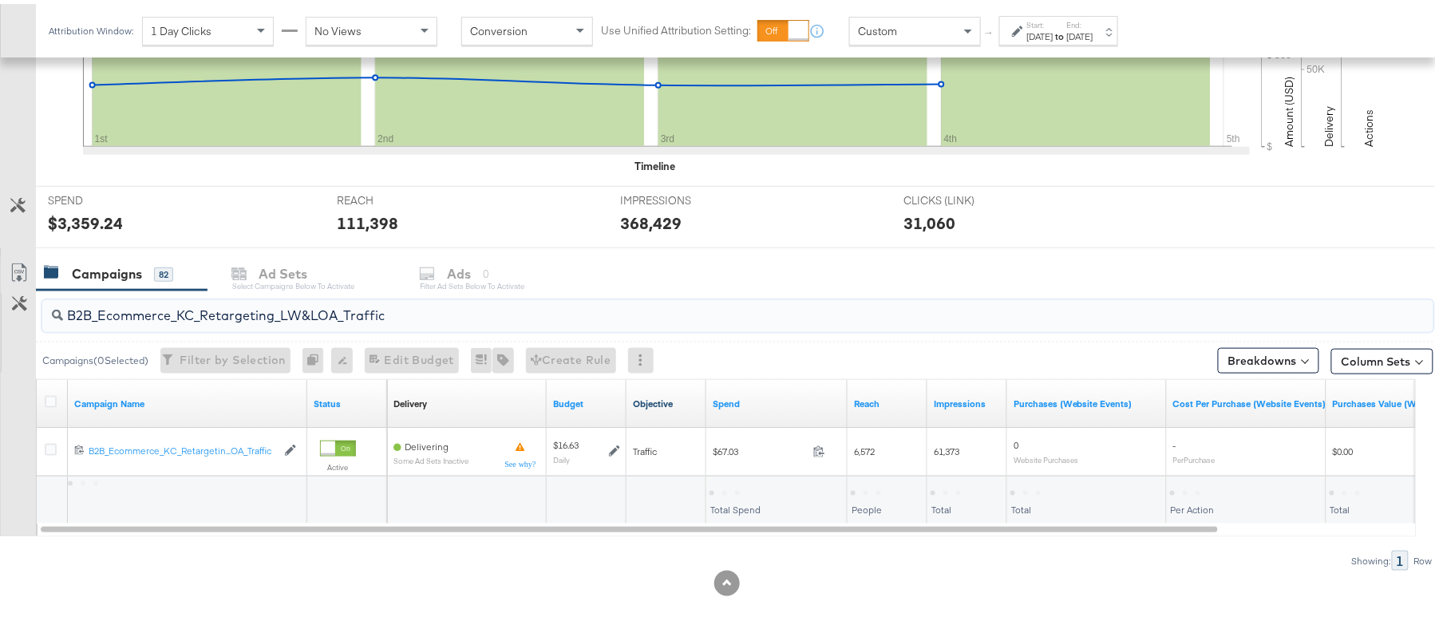
drag, startPoint x: 284, startPoint y: 298, endPoint x: 649, endPoint y: 394, distance: 377.4
click at [649, 394] on div "B2B_Ecommerce_KC_Retargeting_LW&LOA_Traffic Campaigns ( 0 Selected) Filter by S…" at bounding box center [717, 427] width 1434 height 280
click at [729, 486] on div "$67.03" at bounding box center [729, 488] width 39 height 15
copy div "67.03"
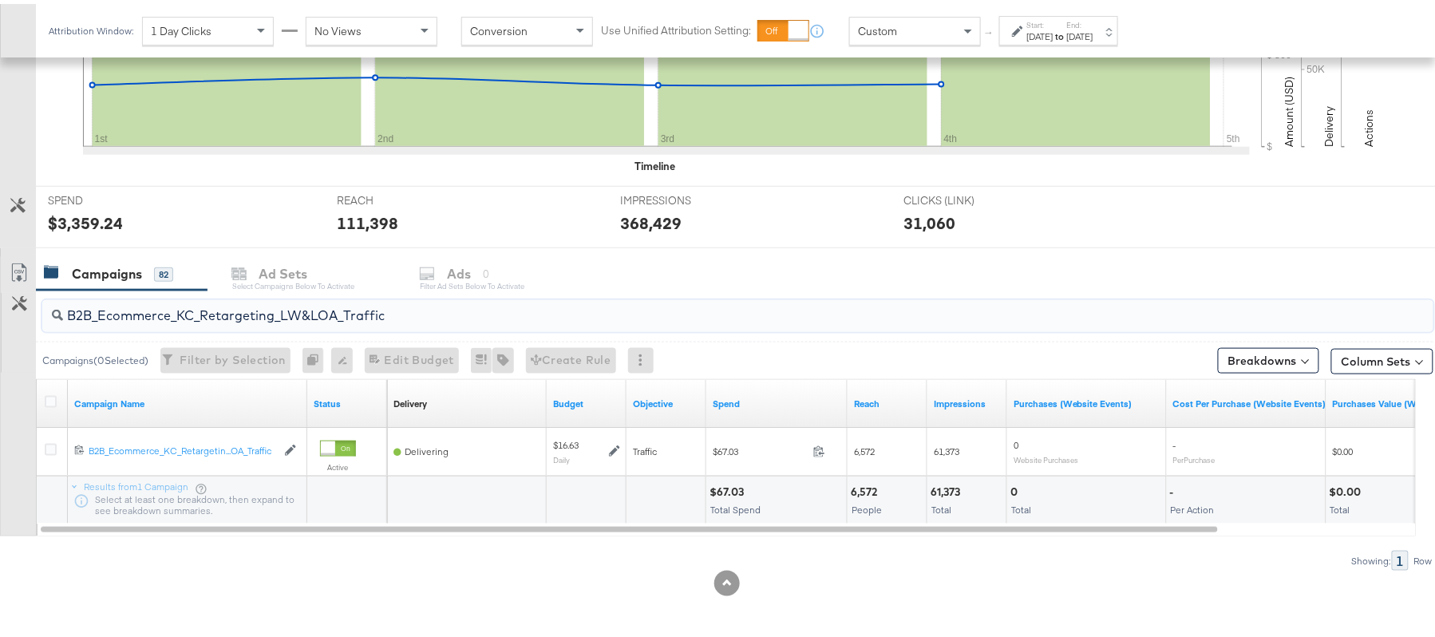
click at [320, 314] on input "B2B_Ecommerce_KC_Retargeting_LW&LOA_Traffic" at bounding box center [685, 305] width 1244 height 31
paste input "KC_Retargeting_Prospects & Clients_Conversions"
click at [732, 487] on div "$66.87" at bounding box center [730, 488] width 40 height 15
copy div "66.87"
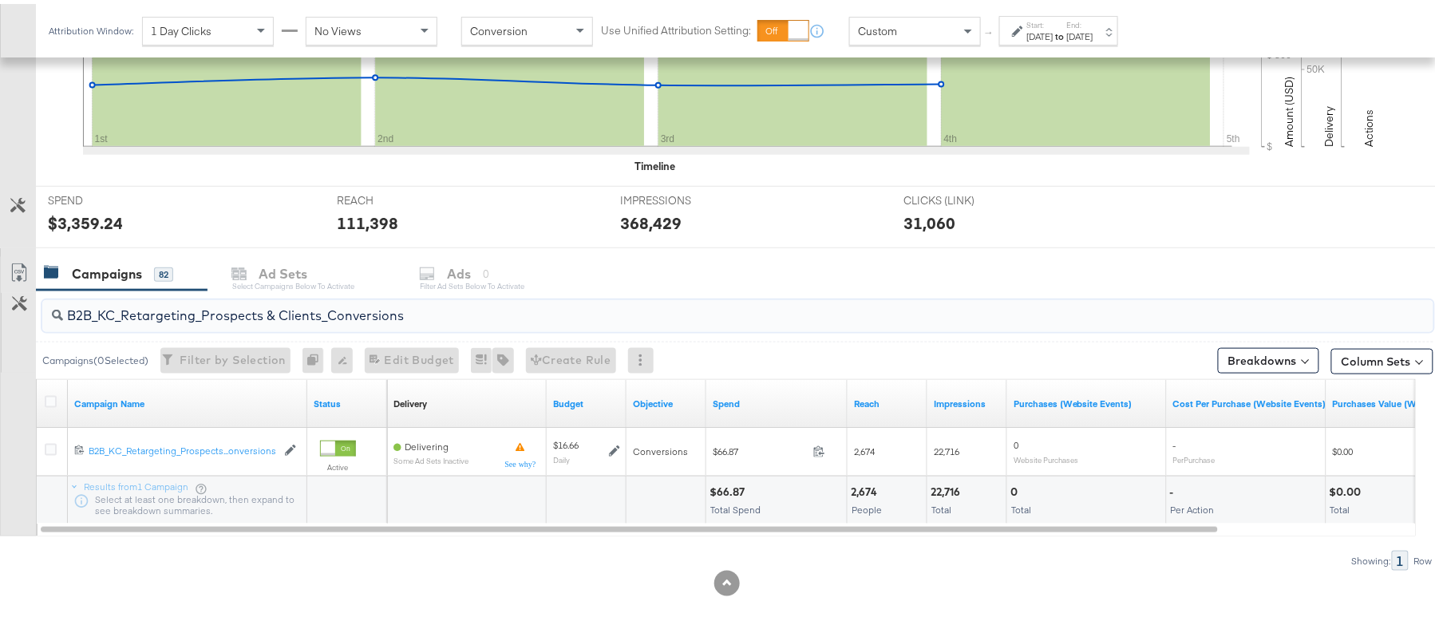
click at [311, 315] on input "B2B_KC_Retargeting_Prospects & Clients_Conversions" at bounding box center [685, 305] width 1244 height 31
paste input "C_LAND_KC_Pros_Sig"
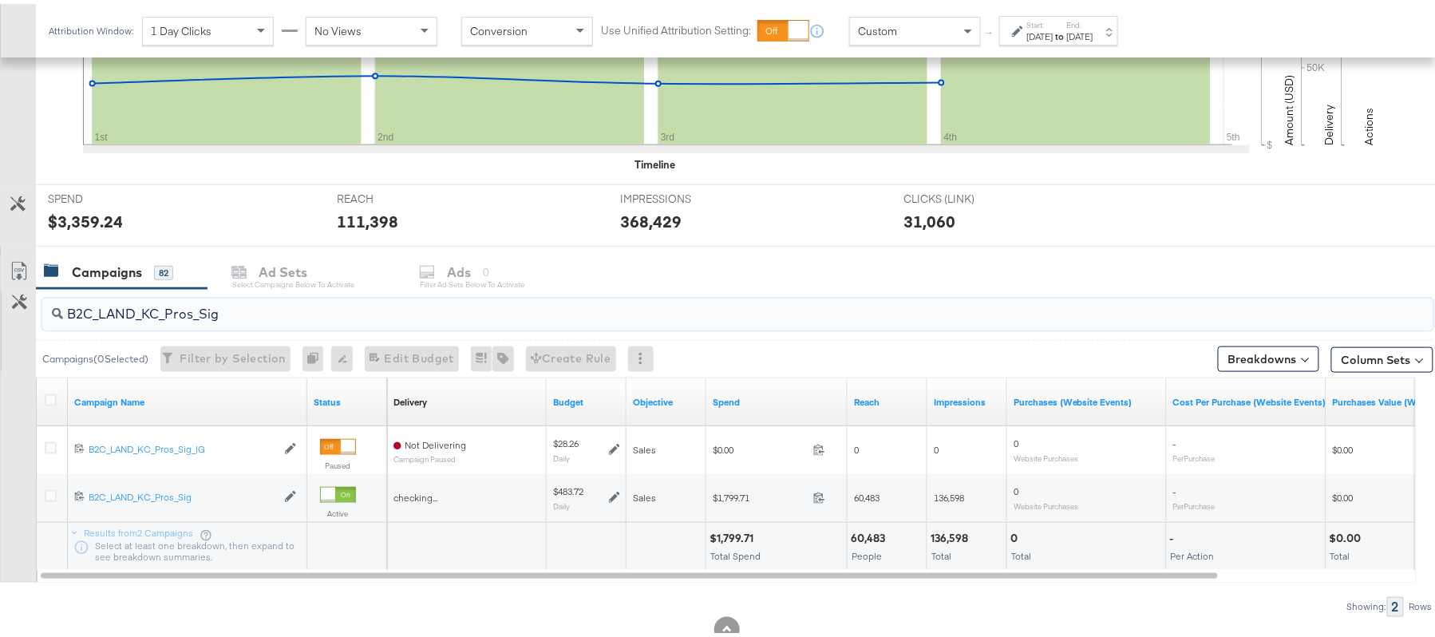
type input "B2C_LAND_KC_Pros_Sig"
click at [730, 536] on div "$1,799.71" at bounding box center [734, 534] width 49 height 15
copy div "1,799.71"
